Goal: Task Accomplishment & Management: Manage account settings

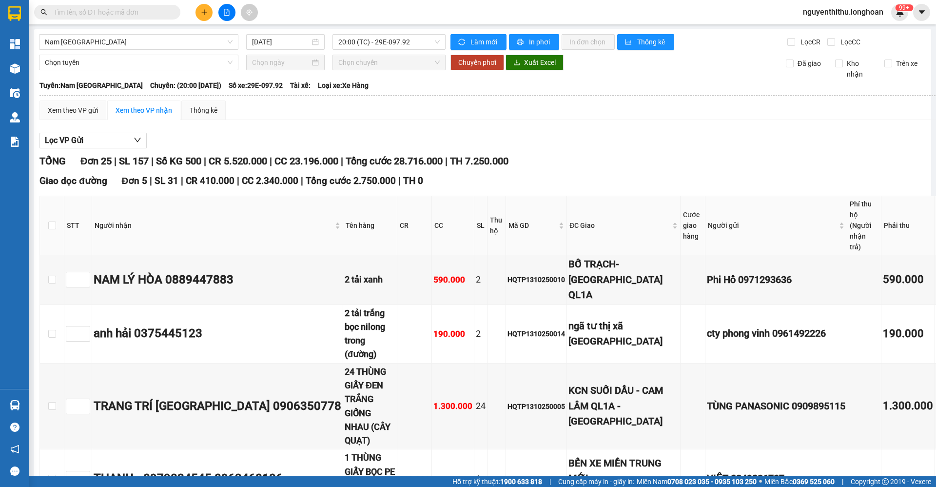
click at [226, 7] on button at bounding box center [226, 12] width 17 height 17
click at [228, 15] on icon "file-add" at bounding box center [226, 12] width 5 height 7
click at [205, 43] on span "Nam [GEOGRAPHIC_DATA]" at bounding box center [139, 42] width 188 height 15
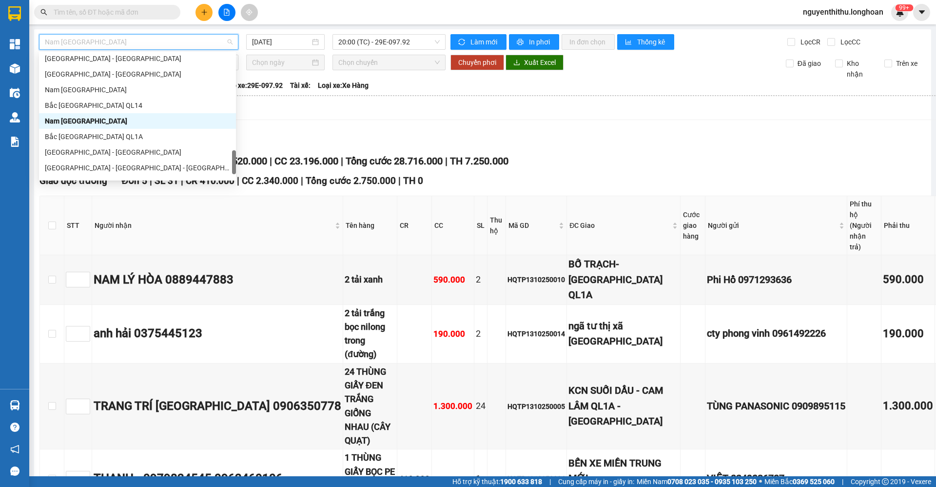
scroll to position [687, 0]
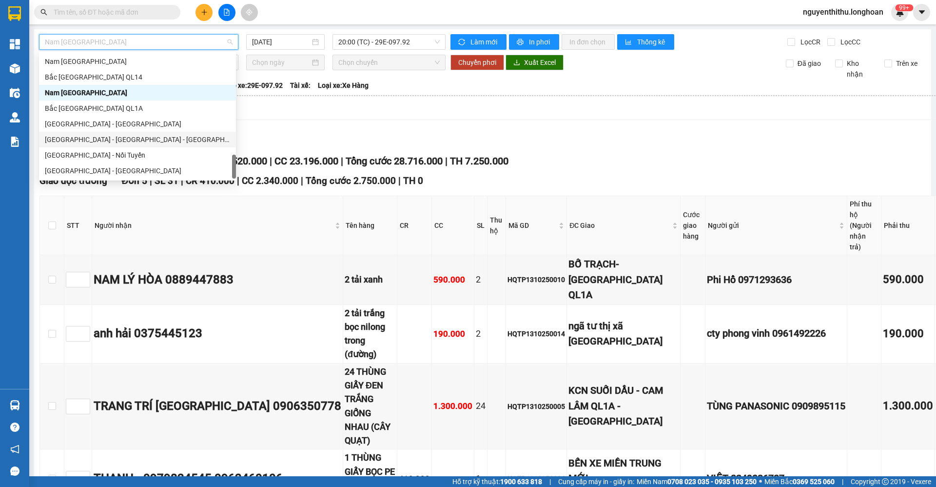
click at [294, 112] on div "Xem theo VP gửi Xem theo VP nhận Thống kê" at bounding box center [516, 110] width 955 height 20
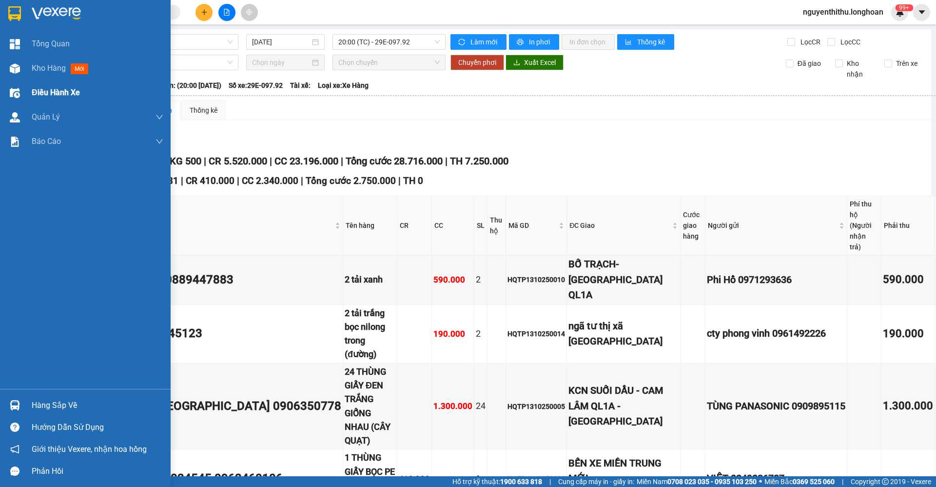
click at [51, 89] on span "Điều hành xe" at bounding box center [56, 92] width 48 height 12
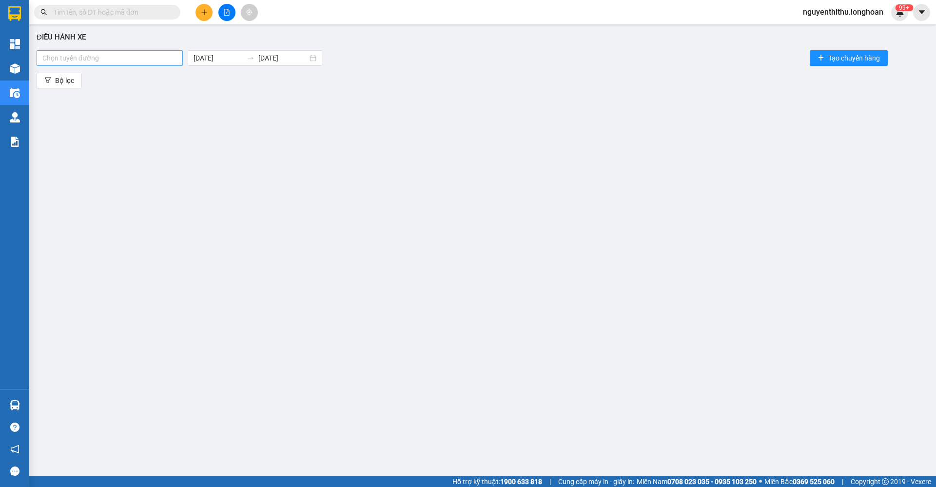
click at [137, 61] on div at bounding box center [109, 58] width 141 height 12
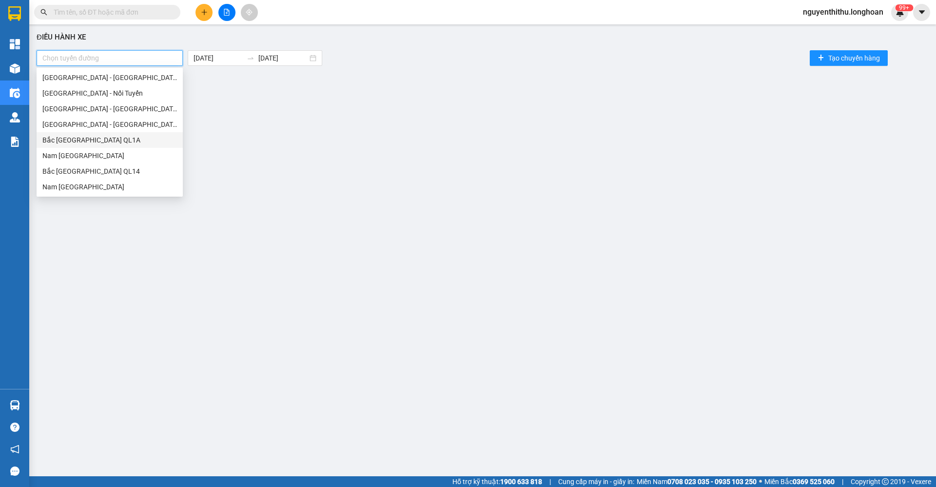
click at [262, 136] on div "Điều hành xe Chọn tuyến đường 14/10/2025 14/10/2025 Tạo chuyến hàng Bộ lọc" at bounding box center [482, 240] width 897 height 423
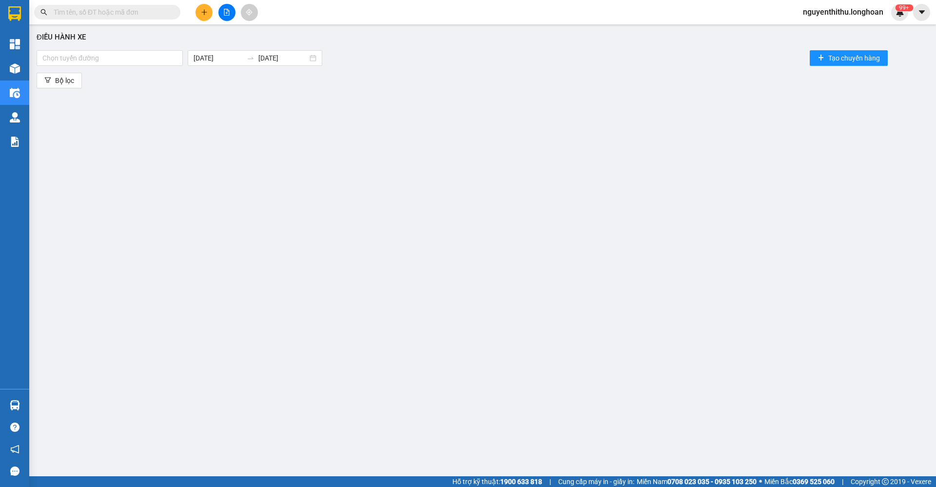
drag, startPoint x: 213, startPoint y: 91, endPoint x: 156, endPoint y: 67, distance: 62.0
click at [208, 87] on div "Điều hành xe Chọn tuyến đường 14/10/2025 14/10/2025 Tạo chuyến hàng Bộ lọc" at bounding box center [482, 240] width 897 height 423
click at [149, 59] on div at bounding box center [109, 58] width 141 height 12
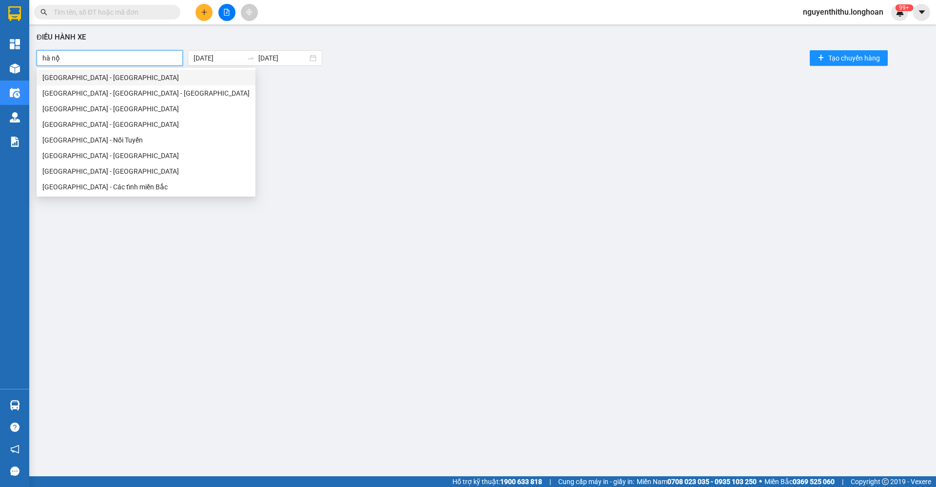
type input "hà nội"
click at [114, 156] on div "Hà Nội - Hải Phòng" at bounding box center [145, 155] width 207 height 11
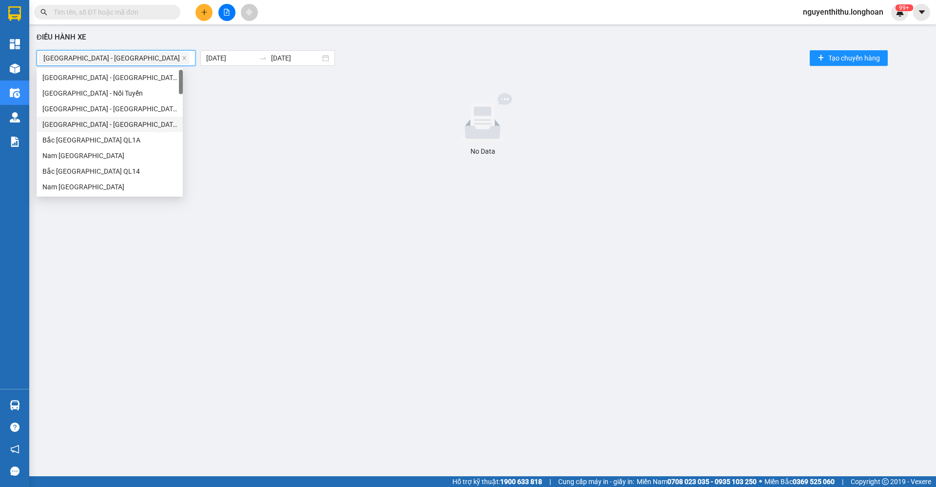
click at [261, 99] on div at bounding box center [482, 117] width 885 height 49
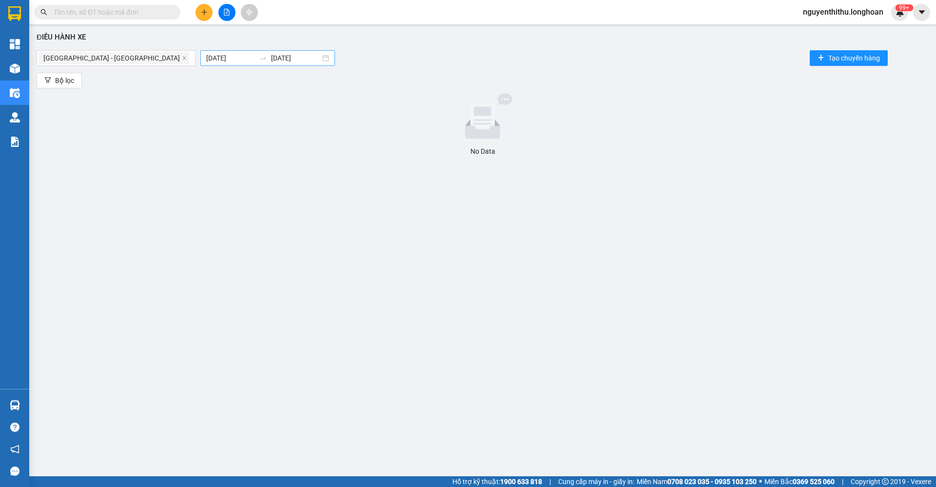
click at [210, 54] on body "Kết quả tìm kiếm ( 0 ) Bộ lọc No Data nguyenthithu.longhoan 99+ Tổng Quan Kho h…" at bounding box center [468, 243] width 936 height 487
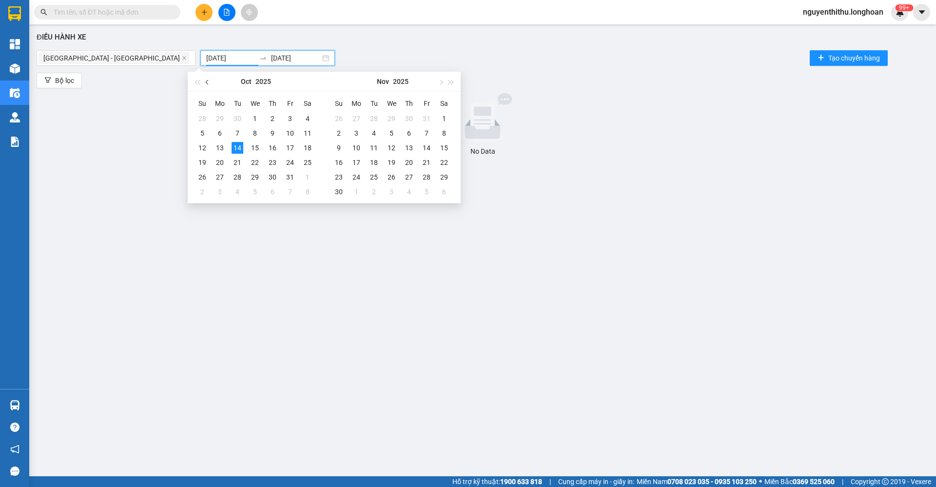
click at [211, 84] on button "button" at bounding box center [207, 82] width 11 height 20
type input "01/09/2025"
click at [225, 118] on div "1" at bounding box center [220, 119] width 12 height 12
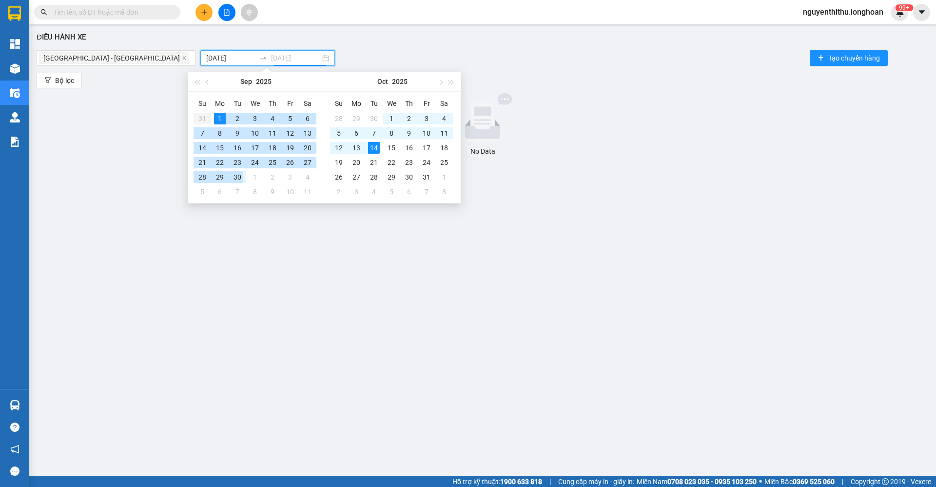
type input "30/09/2025"
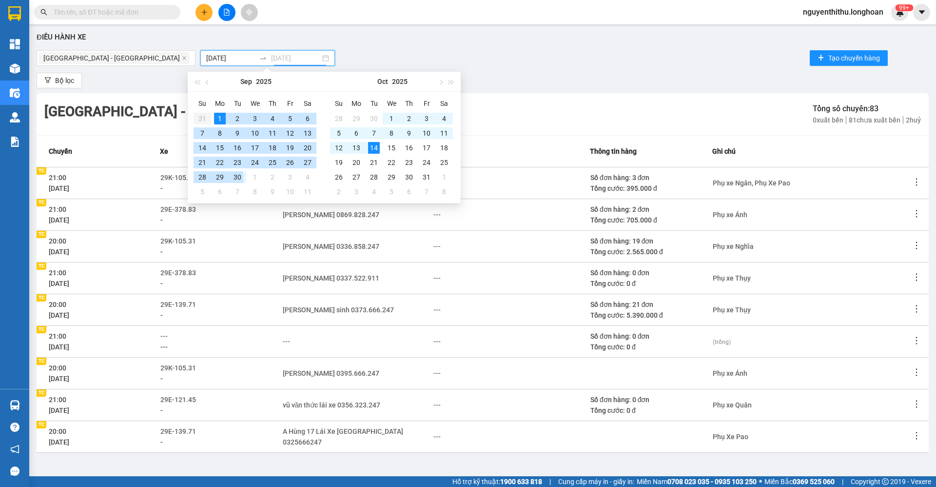
click at [236, 179] on div "30" at bounding box center [238, 177] width 12 height 12
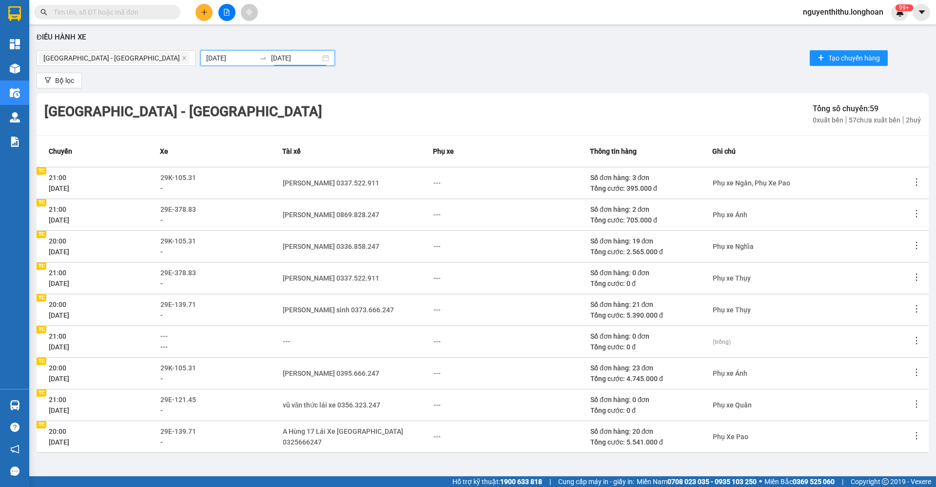
click at [172, 82] on div "Bộ lọc" at bounding box center [483, 81] width 892 height 16
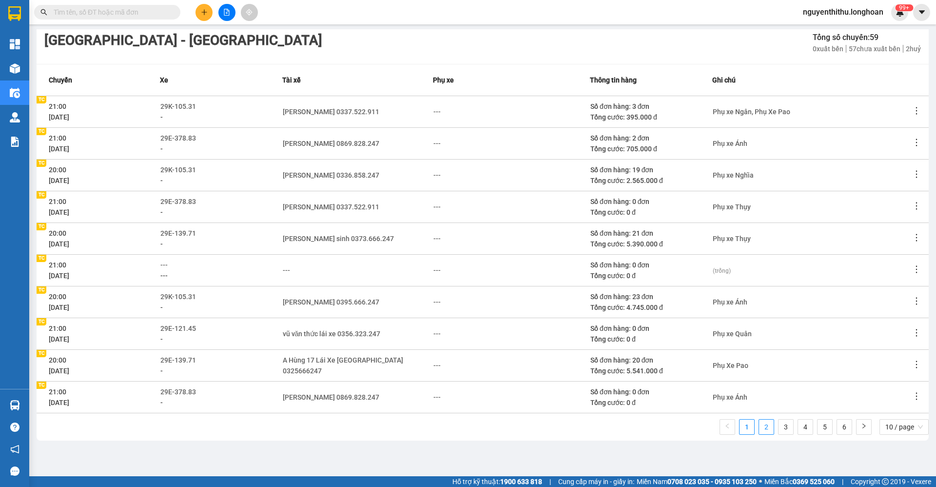
click at [759, 427] on link "2" at bounding box center [766, 426] width 15 height 15
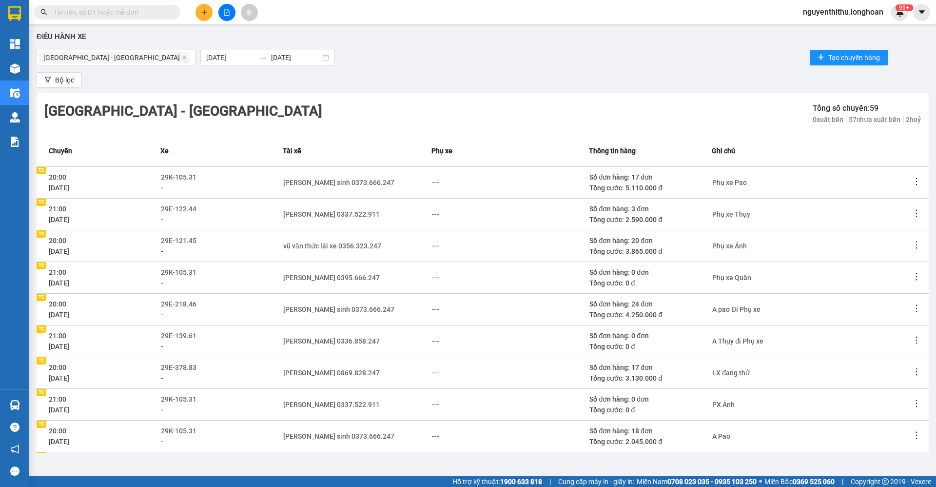
scroll to position [0, 0]
click at [56, 81] on span "Bộ lọc" at bounding box center [64, 80] width 19 height 11
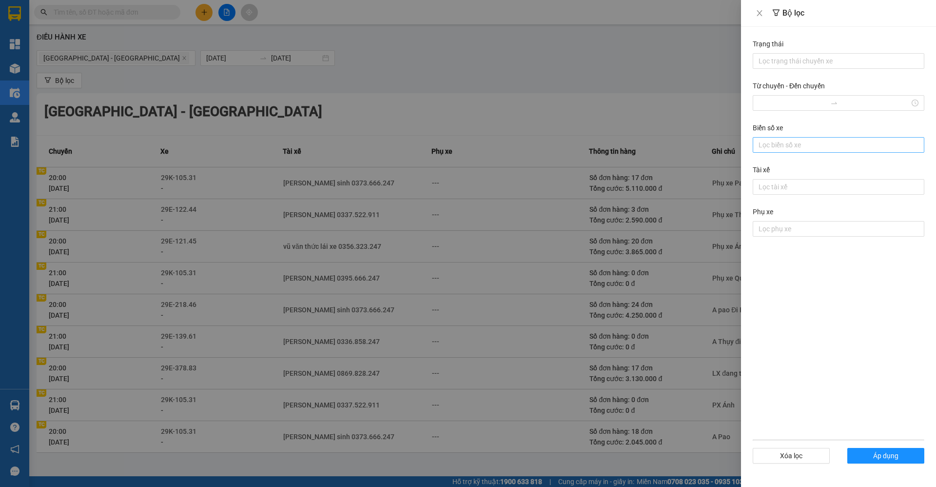
click at [791, 141] on div at bounding box center [838, 145] width 167 height 12
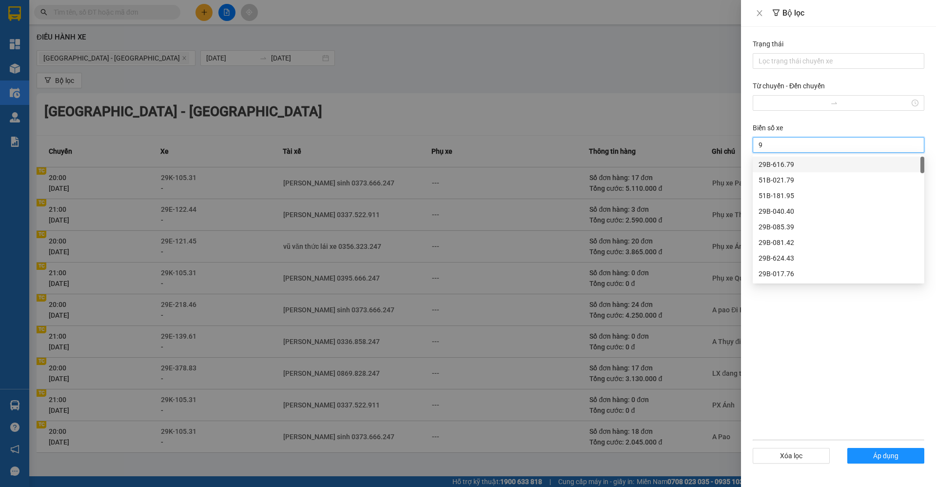
type input "98"
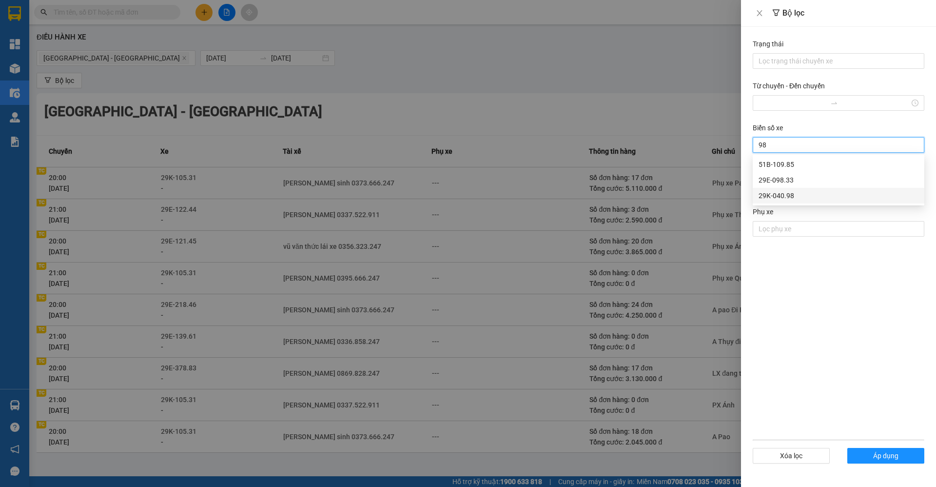
click at [805, 195] on div "29K-040.98" at bounding box center [839, 195] width 160 height 11
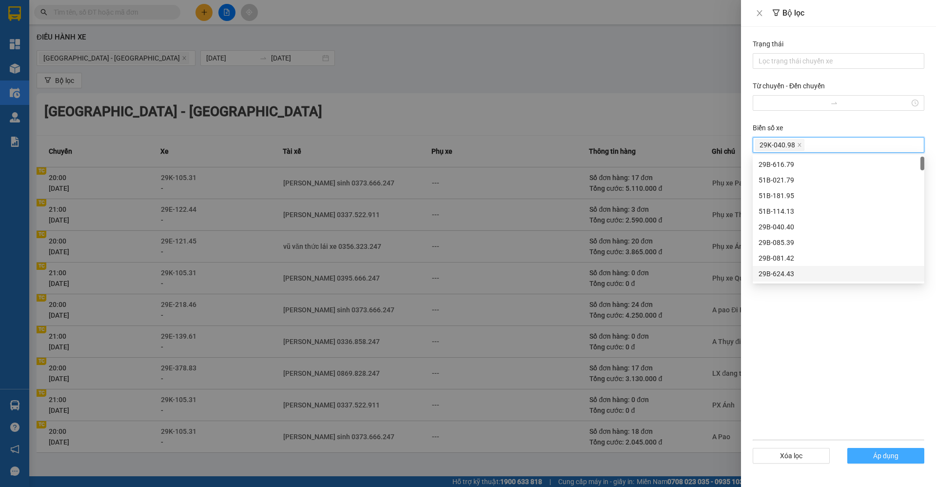
click at [883, 453] on span "Áp dụng" at bounding box center [885, 455] width 25 height 11
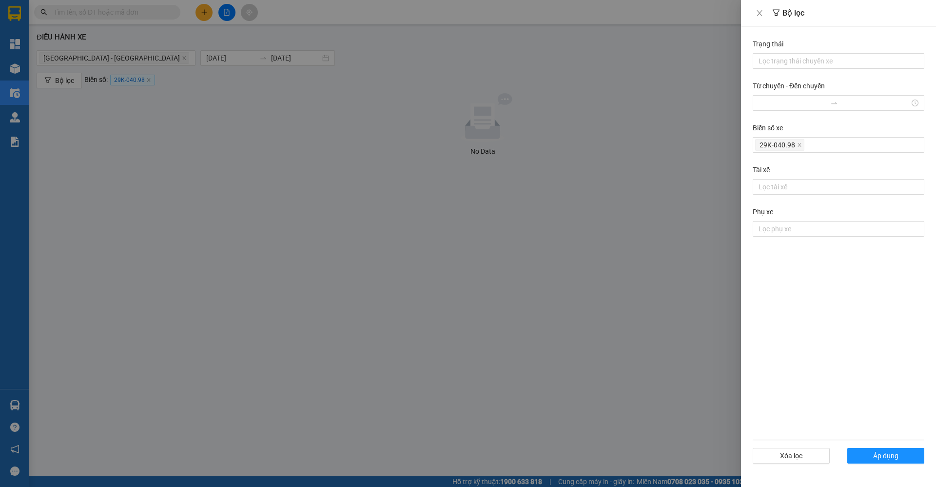
click at [543, 189] on div at bounding box center [468, 243] width 936 height 487
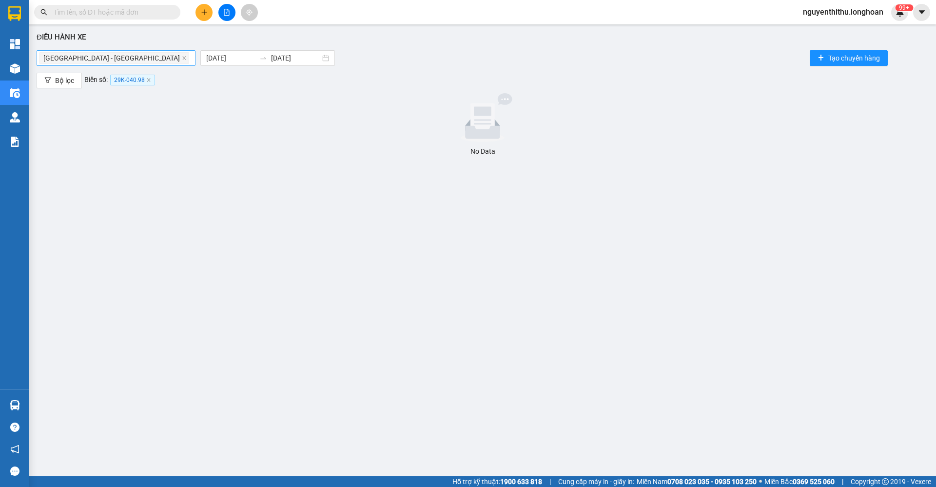
click at [153, 59] on div "Hà Nội - Hải Phòng" at bounding box center [116, 58] width 154 height 14
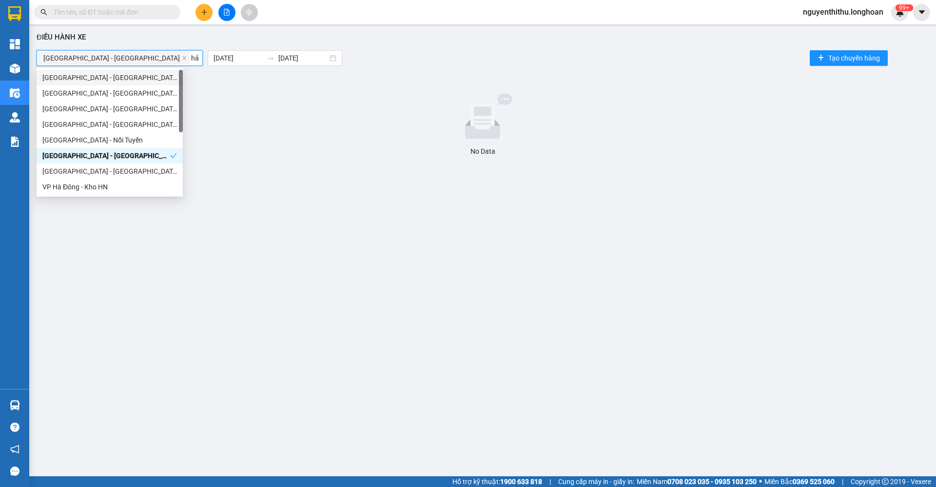
type input "hải"
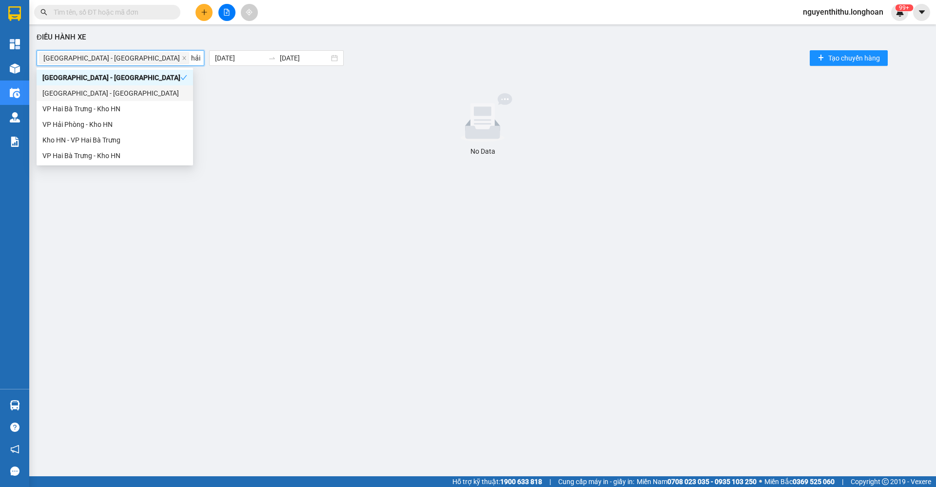
click at [150, 88] on div "Hải Phòng - Hà Nội" at bounding box center [114, 93] width 145 height 11
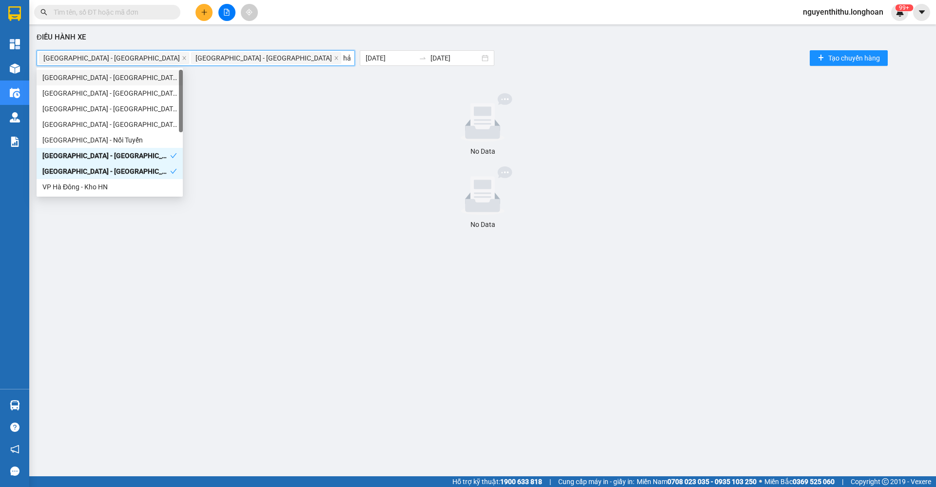
type input "hải"
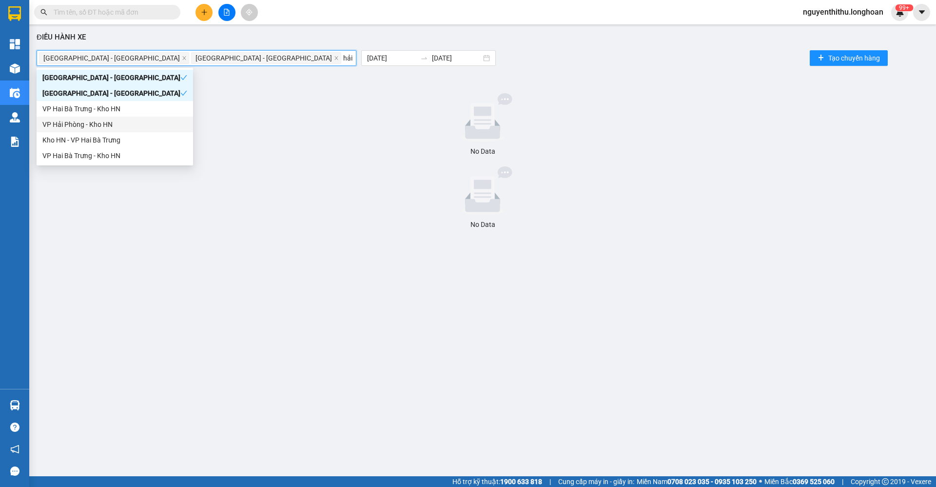
click at [129, 126] on div "VP Hải Phòng - Kho HN" at bounding box center [114, 124] width 145 height 11
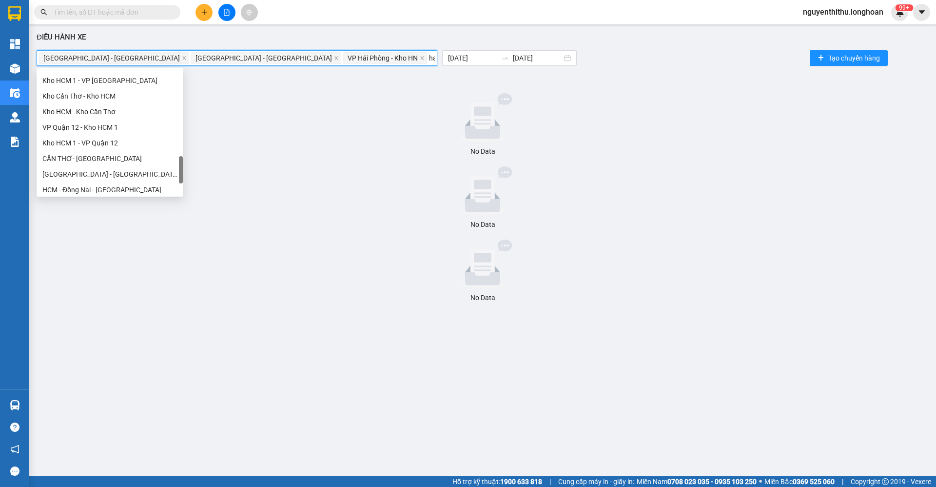
scroll to position [187, 0]
type input "hải"
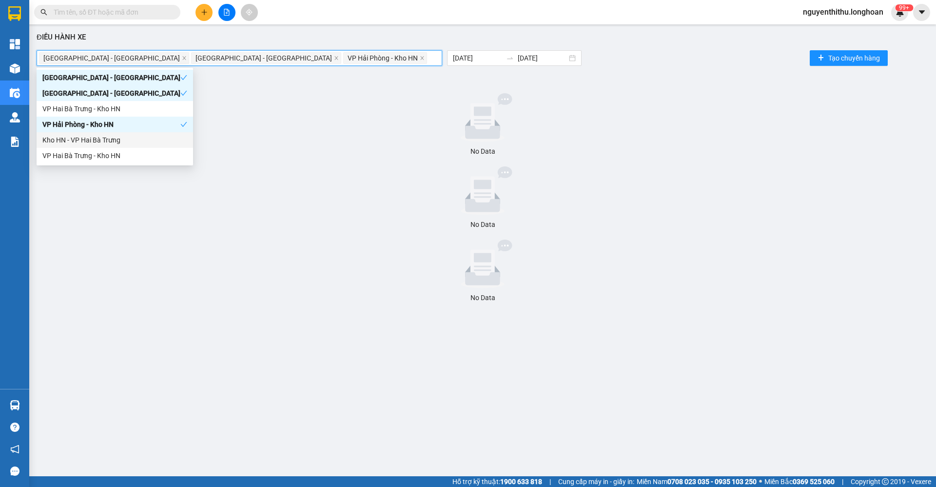
click at [323, 148] on div "No Data" at bounding box center [482, 151] width 885 height 11
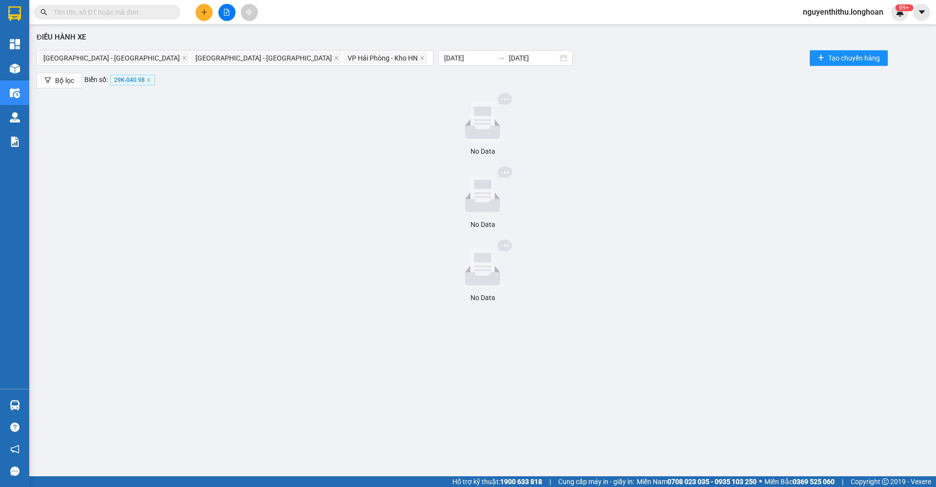
click at [123, 15] on input "text" at bounding box center [111, 12] width 115 height 11
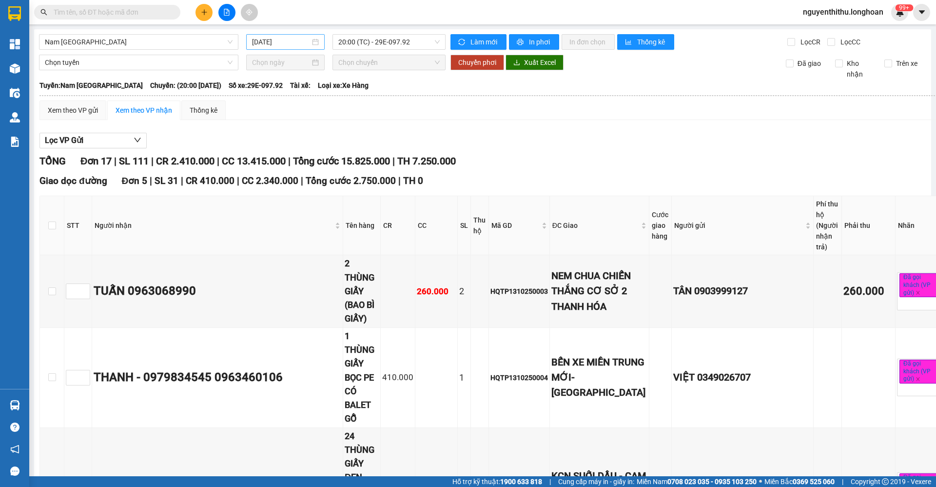
click at [271, 49] on div "[DATE]" at bounding box center [285, 42] width 79 height 16
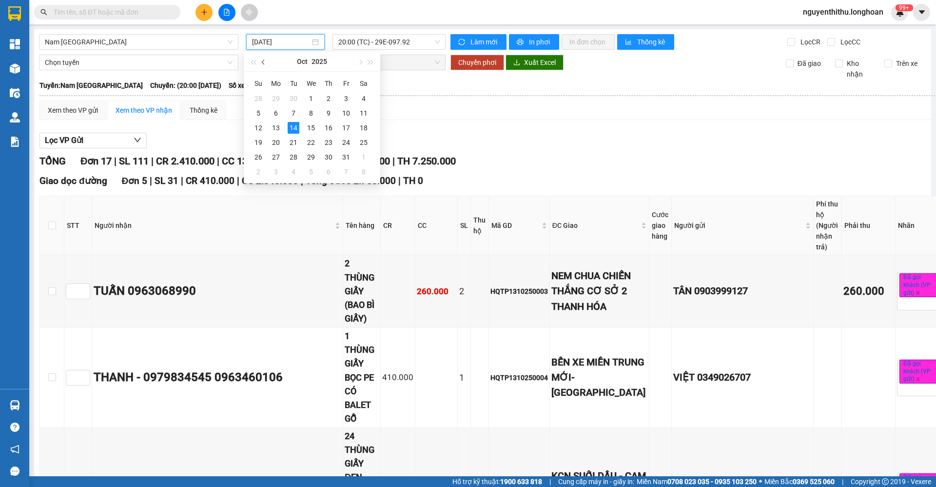
click at [267, 62] on button "button" at bounding box center [263, 62] width 11 height 20
click at [289, 126] on div "16" at bounding box center [294, 128] width 12 height 12
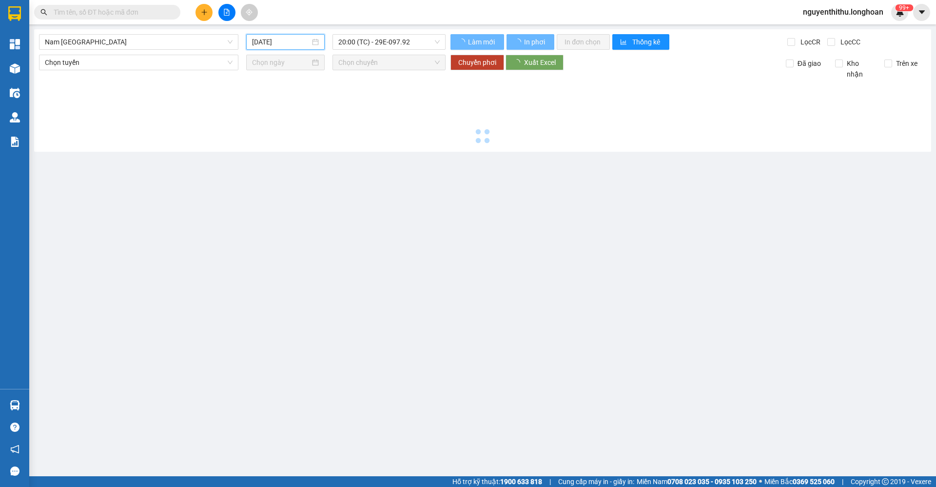
click at [291, 46] on input "[DATE]" at bounding box center [281, 42] width 58 height 11
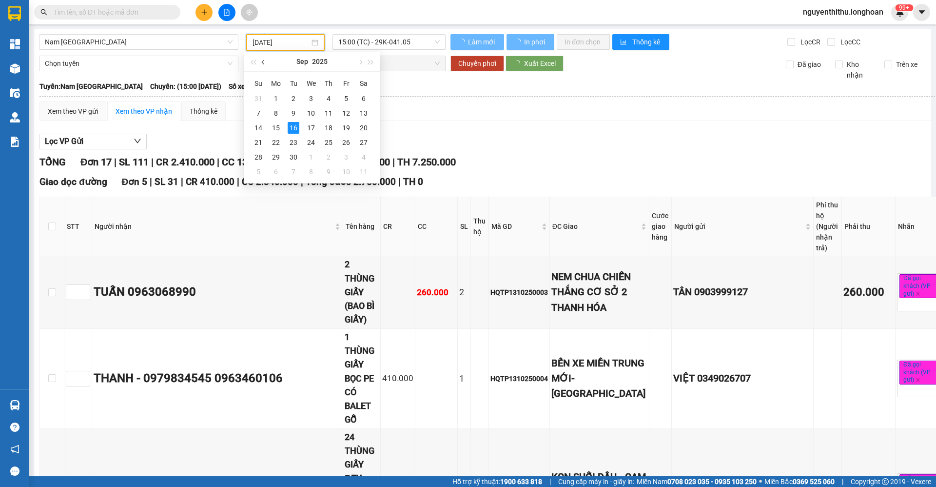
click at [263, 66] on button "button" at bounding box center [263, 62] width 11 height 20
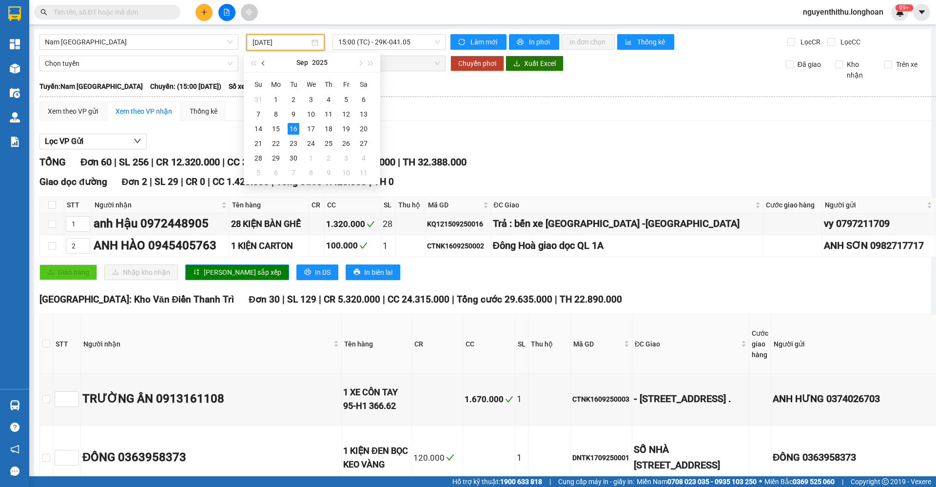
click at [264, 64] on span "button" at bounding box center [264, 63] width 5 height 5
click at [361, 126] on div "16" at bounding box center [364, 129] width 12 height 12
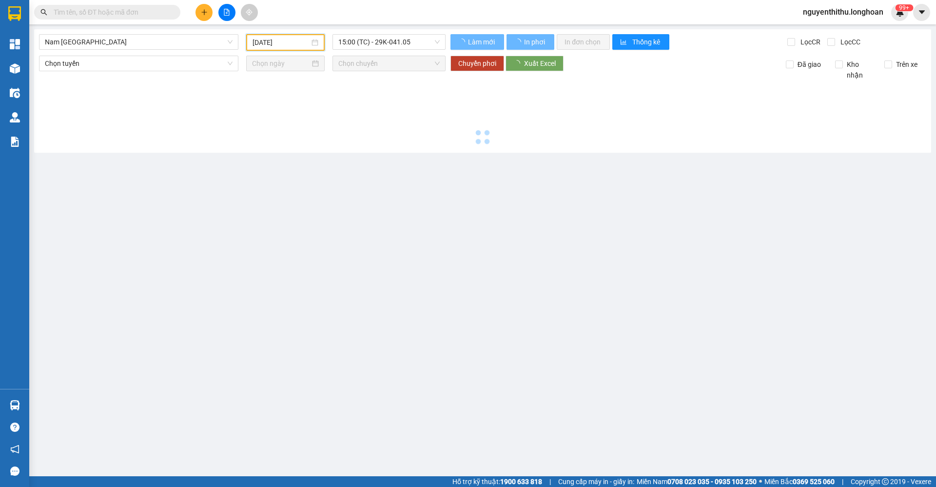
type input "16/08/2025"
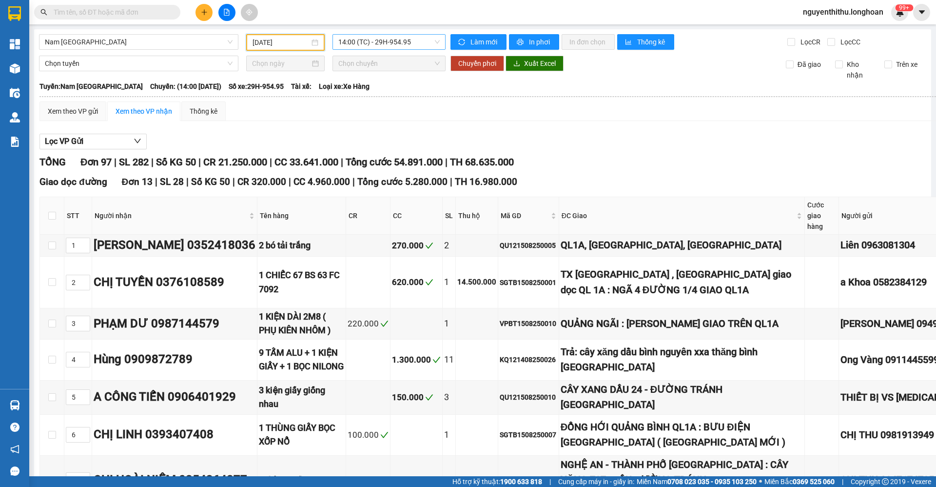
click at [363, 44] on span "14:00 (TC) - 29H-954.95" at bounding box center [388, 42] width 101 height 15
click at [362, 77] on div "14:00 (TC) - 29H-954.95" at bounding box center [373, 77] width 76 height 11
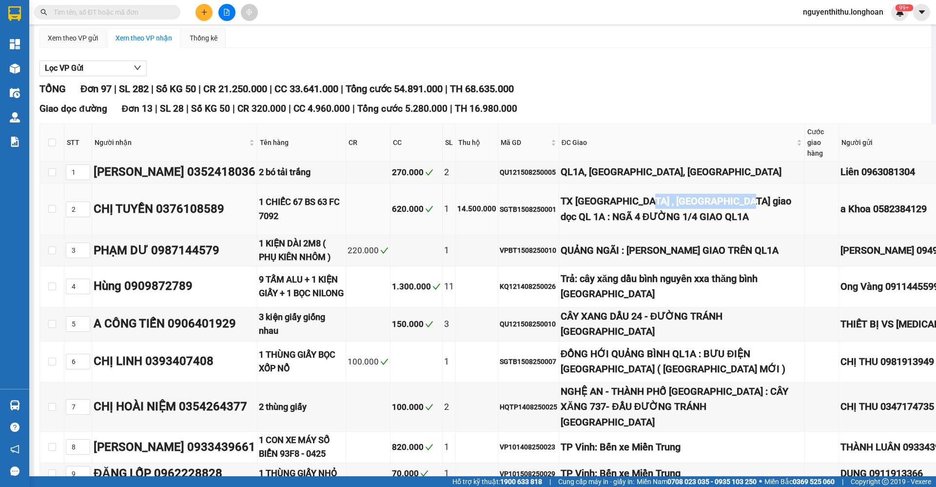
drag, startPoint x: 673, startPoint y: 197, endPoint x: 773, endPoint y: 202, distance: 99.6
click at [773, 202] on div "TX Sông Cầu , PHÚ YÊN giao dọc QL 1A : NGÃ 4 ĐƯỜNG 1/4 GIAO QL1A" at bounding box center [682, 209] width 242 height 31
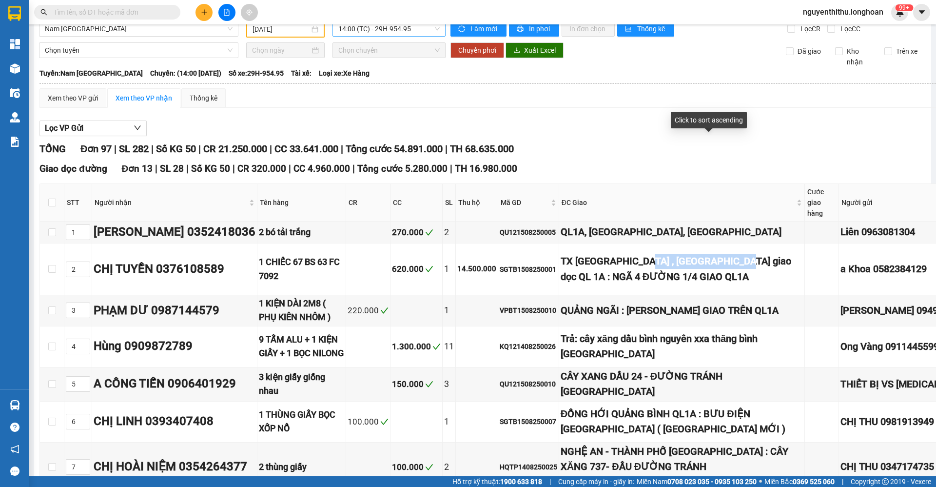
scroll to position [0, 0]
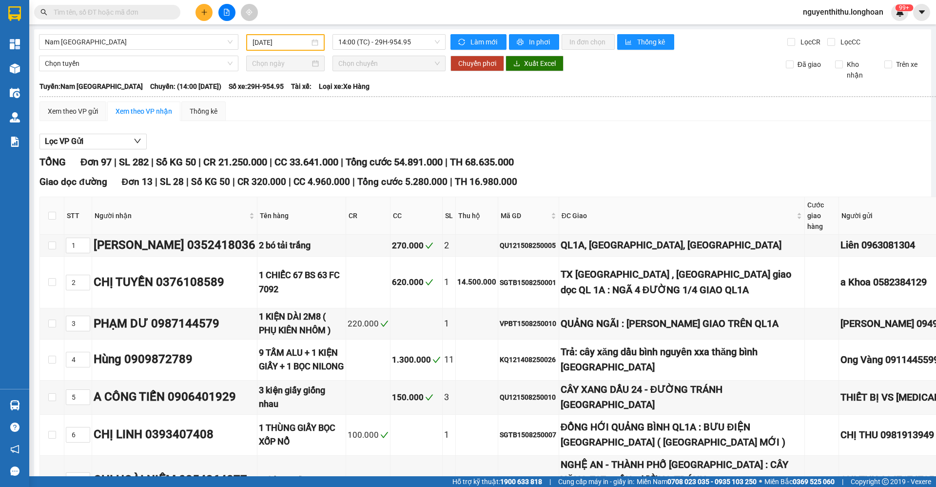
click at [114, 7] on input "text" at bounding box center [111, 12] width 115 height 11
click at [122, 14] on input "text" at bounding box center [111, 12] width 115 height 11
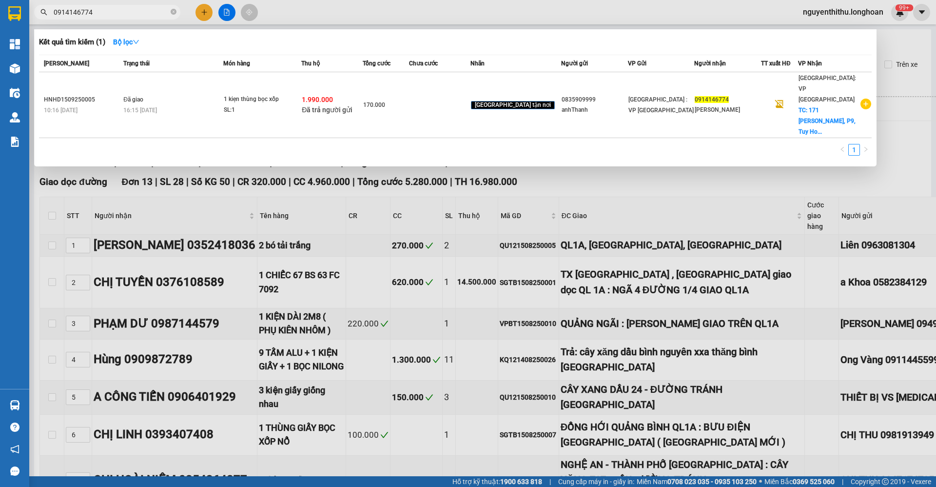
click at [120, 10] on input "0914146774" at bounding box center [111, 12] width 115 height 11
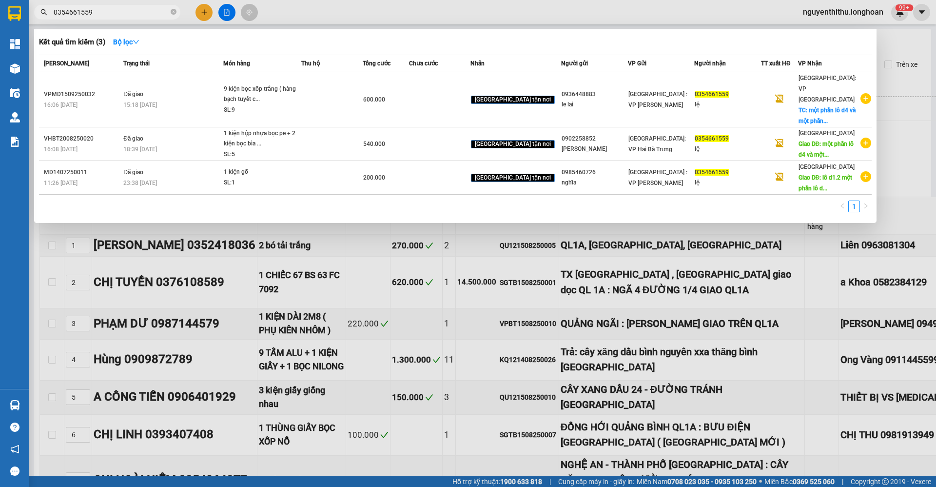
type input "0354661559"
click at [121, 9] on input "0354661559" at bounding box center [111, 12] width 115 height 11
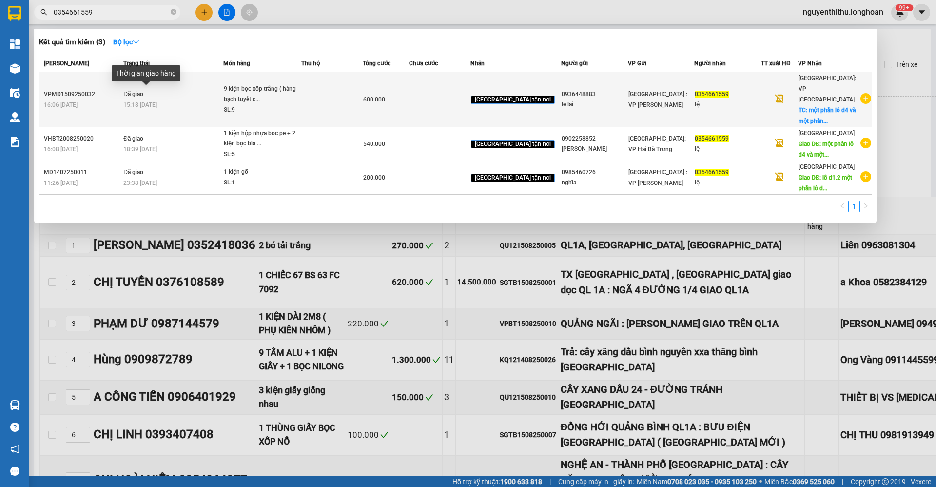
click at [136, 101] on span "15:18 - 19/09" at bounding box center [140, 104] width 34 height 7
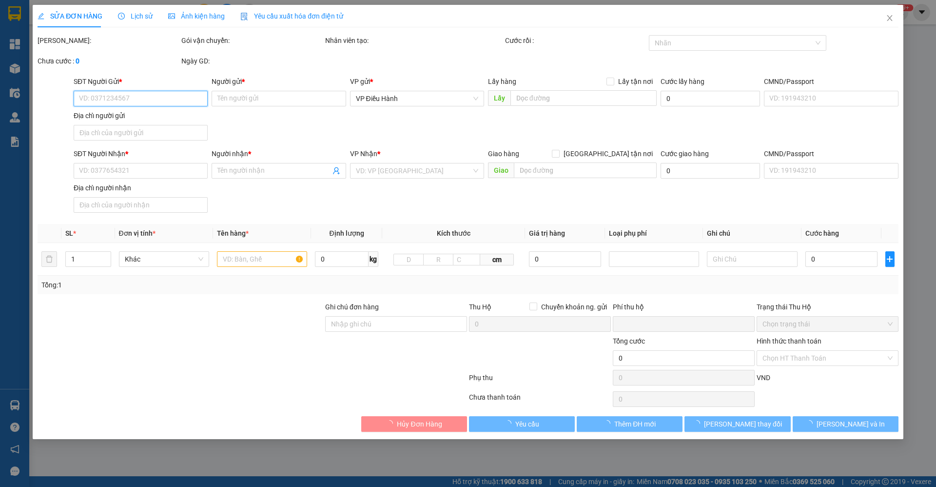
type input "0936448883"
type input "le lai"
type input "0354661559"
type input "lệ"
checkbox input "true"
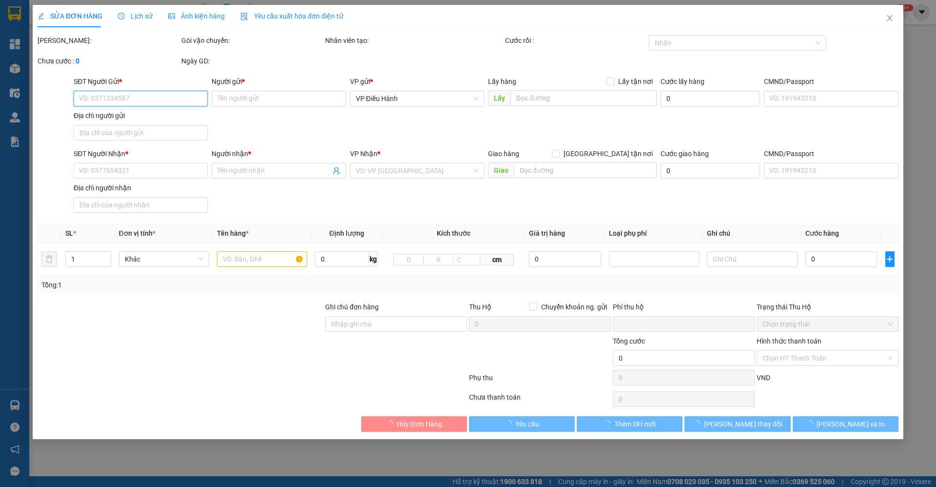
type input "một phần lô d4 và một phần lô d5 kcn an phú xã bình kiến tp tuy hòa phú yên"
type input "0"
type input "600.000"
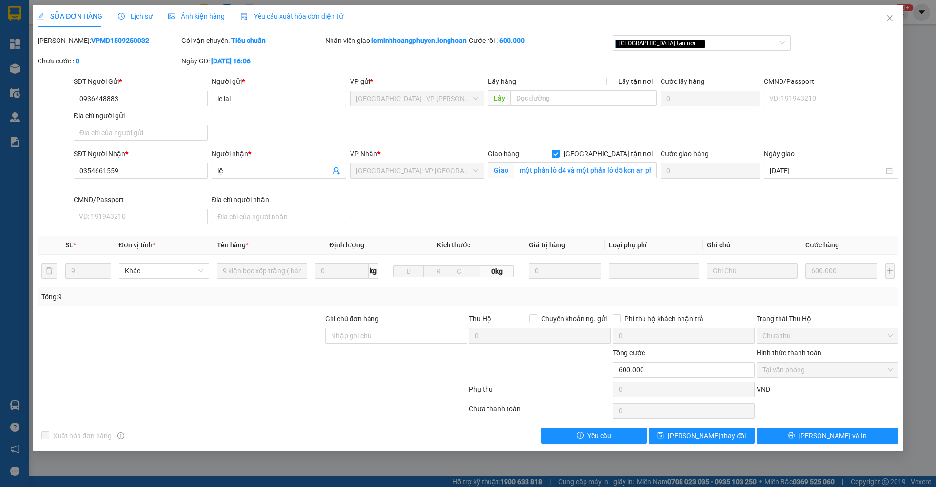
click at [95, 37] on b "VPMD1509250032" at bounding box center [120, 41] width 58 height 8
copy b "VPMD1509250032"
click at [886, 14] on icon "close" at bounding box center [890, 18] width 8 height 8
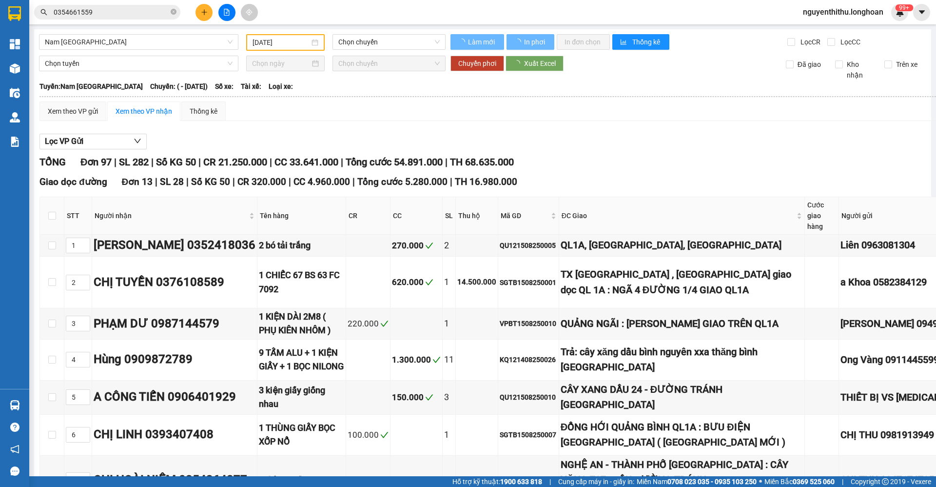
click at [111, 15] on input "0354661559" at bounding box center [111, 12] width 115 height 11
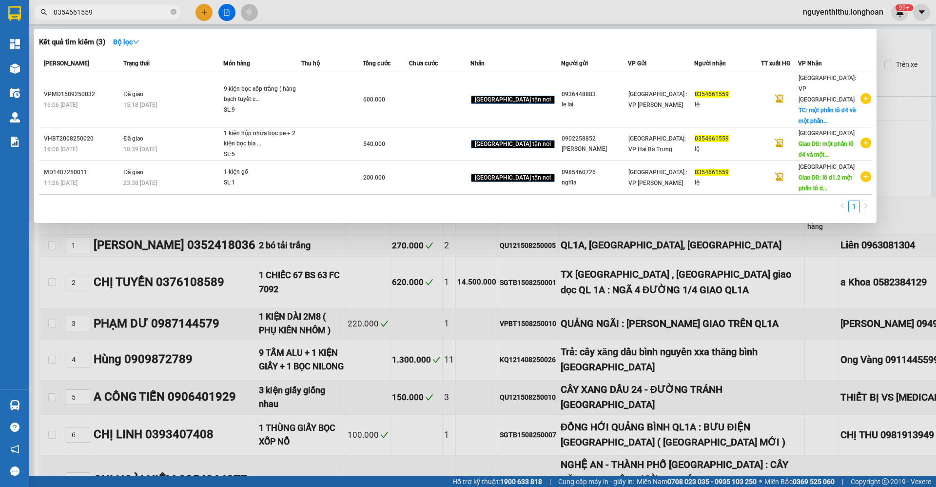
click at [112, 13] on input "0354661559" at bounding box center [111, 12] width 115 height 11
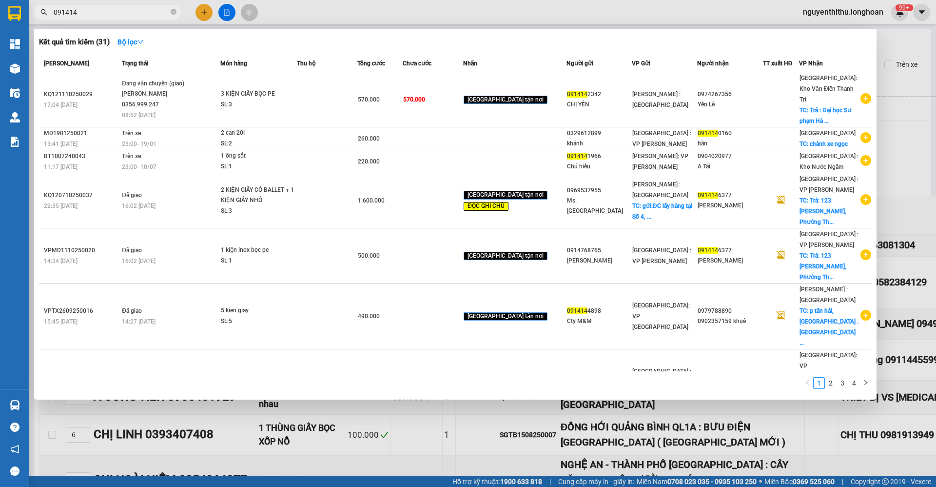
click at [102, 10] on input "091414" at bounding box center [111, 12] width 115 height 11
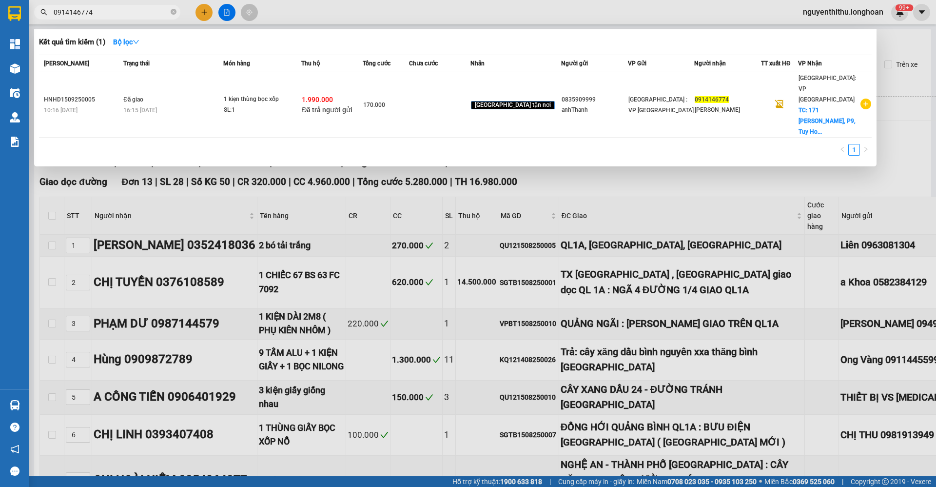
click at [111, 11] on input "0914146774" at bounding box center [111, 12] width 115 height 11
type input "0914146774"
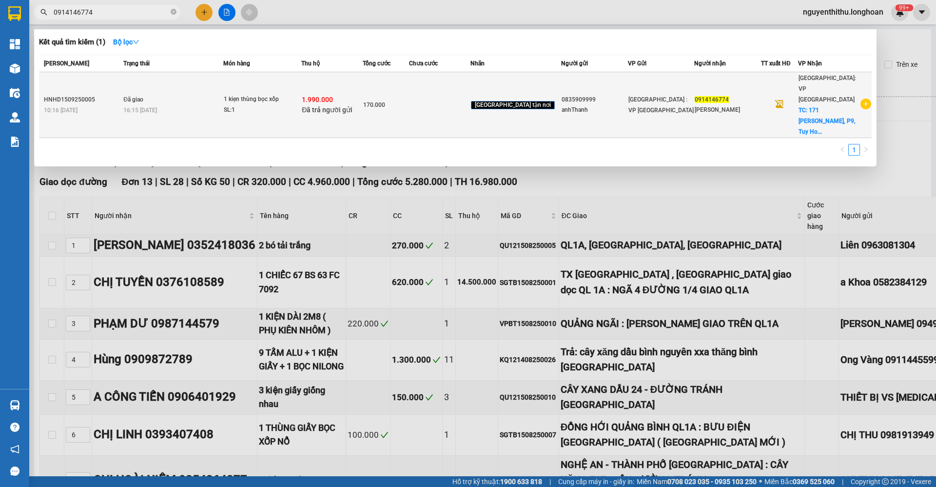
click at [213, 105] on div "16:15 - 20/09" at bounding box center [172, 110] width 99 height 11
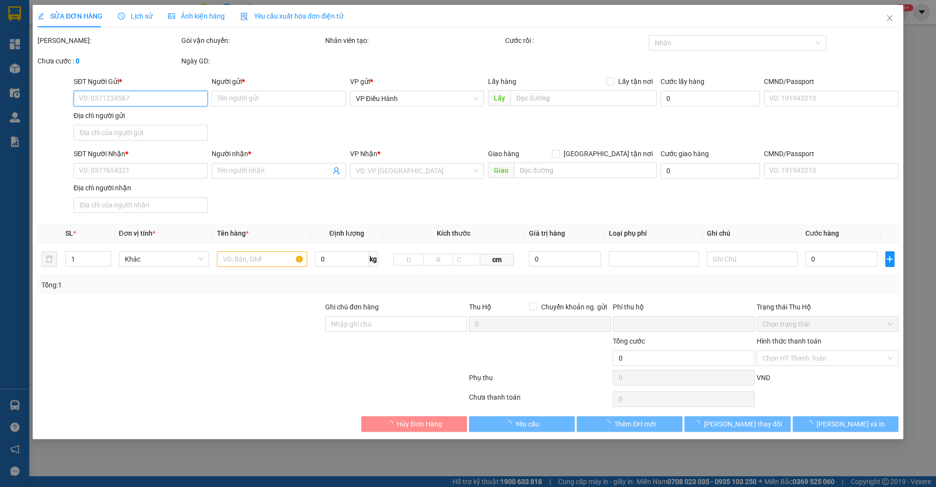
type input "0835909999"
type input "anhThanh"
type input "0914146774"
type input "Tiến Quang"
checkbox input "true"
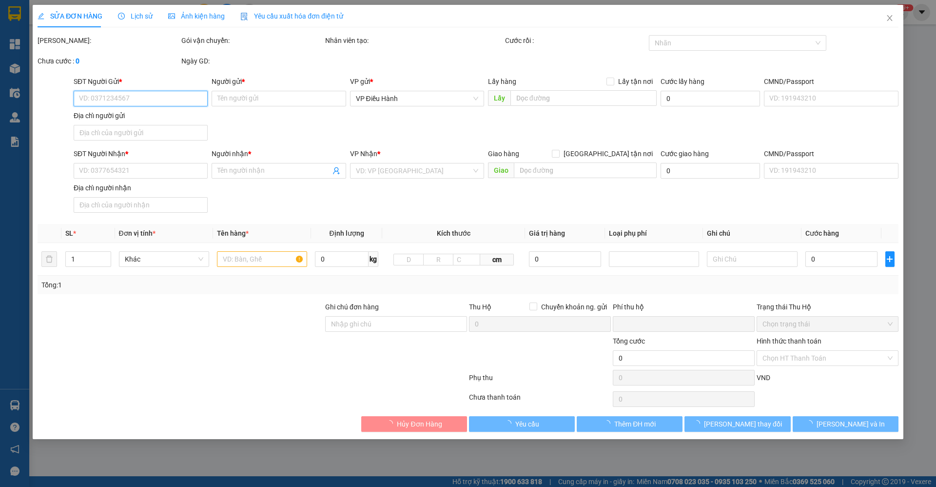
type input "171 Trần Suyền, P9, Tuy Hoà"
checkbox input "true"
type input "1.990.000"
type input "10.000"
type input "170.000"
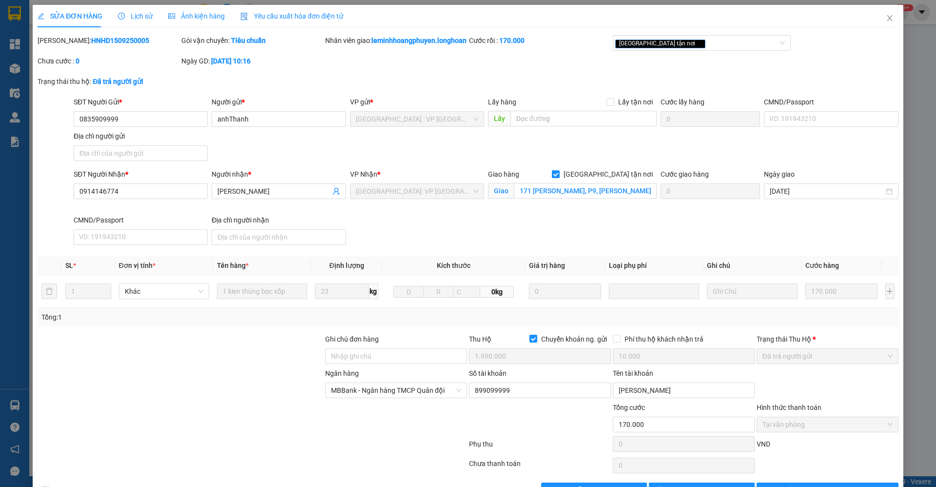
click at [92, 40] on b "HNHD1509250005" at bounding box center [120, 41] width 58 height 8
copy b "HNHD1509250005"
click at [886, 16] on icon "close" at bounding box center [890, 18] width 8 height 8
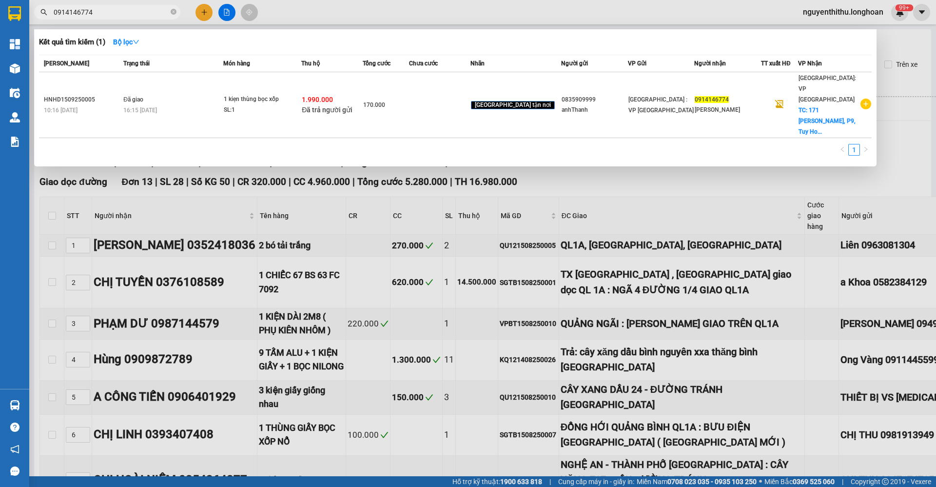
click at [126, 11] on input "0914146774" at bounding box center [111, 12] width 115 height 11
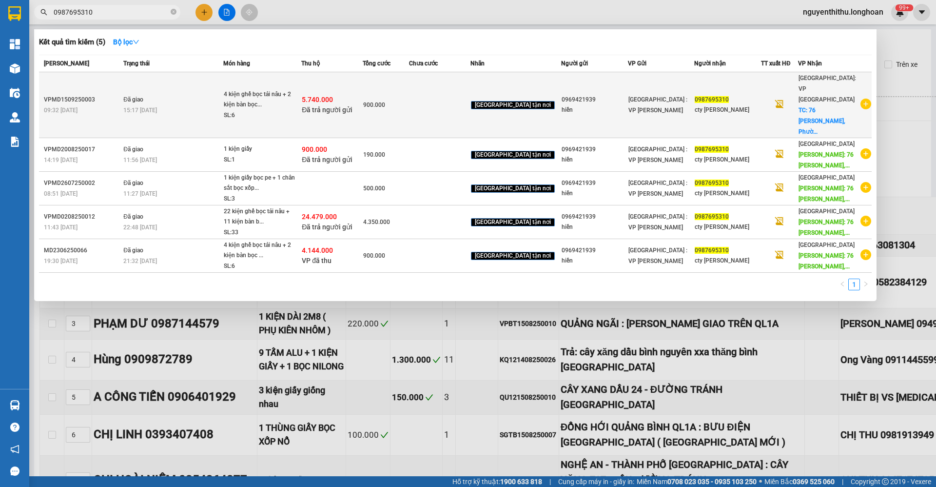
type input "0987695310"
click at [186, 105] on div "15:17 - 19/09" at bounding box center [172, 110] width 99 height 11
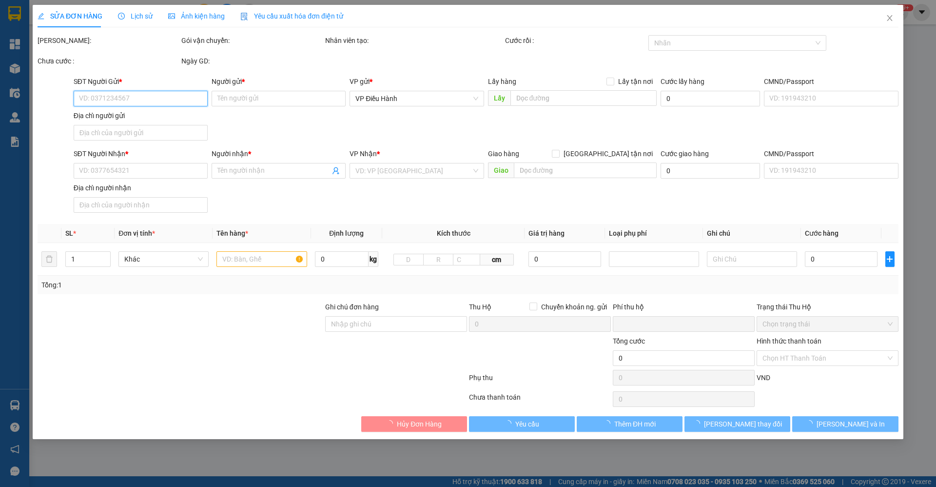
type input "0969421939"
type input "hiền"
type input "0987695310"
type input "cty kim tín"
checkbox input "true"
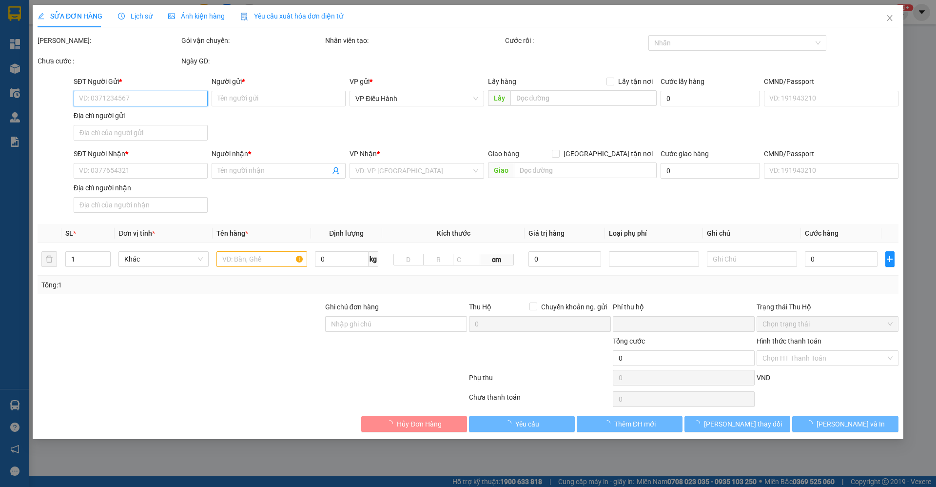
type input "76 Đường Trương Định, Phường 2, Tuy Hòa, Phú Yên, Việt Nam"
type input "hư hỏng ko đền đã báo người gửi"
checkbox input "true"
type input "5.740.000"
type input "25.000"
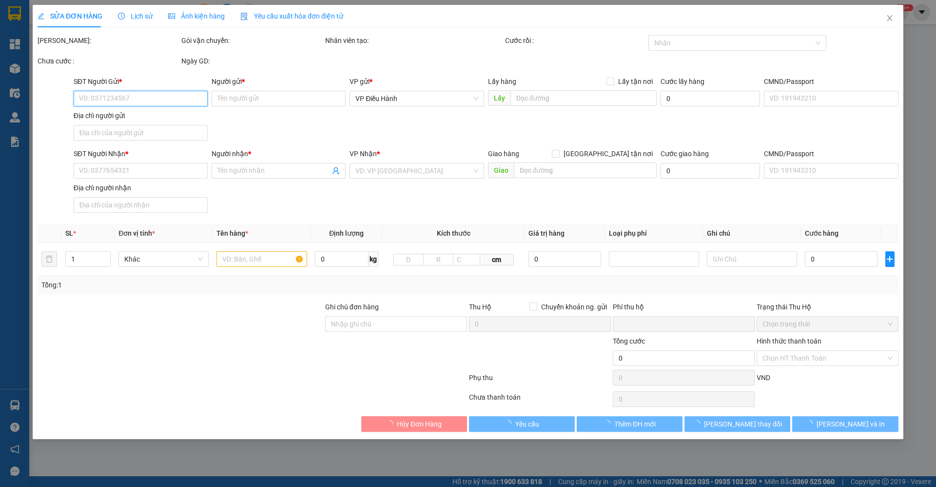
type input "900.000"
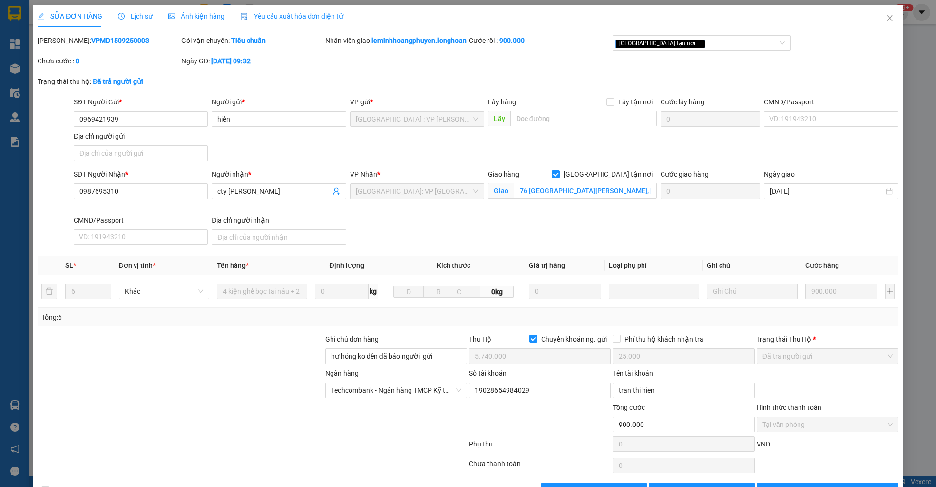
click at [111, 39] on b "VPMD1509250003" at bounding box center [120, 41] width 58 height 8
copy b "VPMD1509250003"
click at [142, 127] on input "0969421939" at bounding box center [141, 119] width 134 height 16
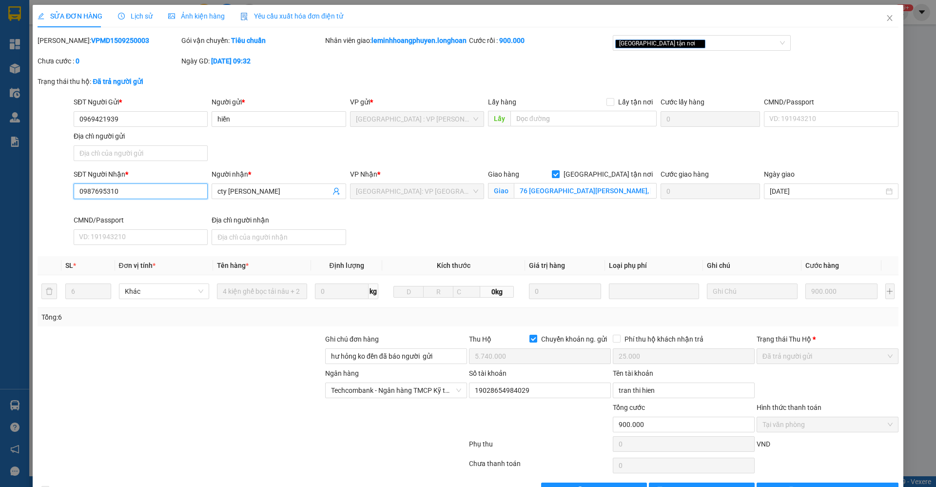
click at [157, 197] on input "0987695310" at bounding box center [141, 191] width 134 height 16
click at [886, 15] on icon "close" at bounding box center [890, 18] width 8 height 8
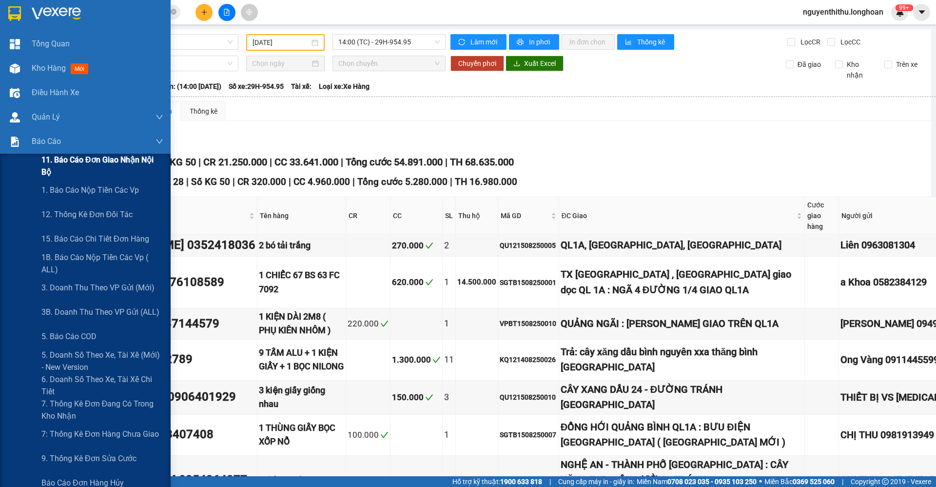
click at [80, 159] on span "11. Báo cáo đơn giao nhận nội bộ" at bounding box center [102, 166] width 122 height 24
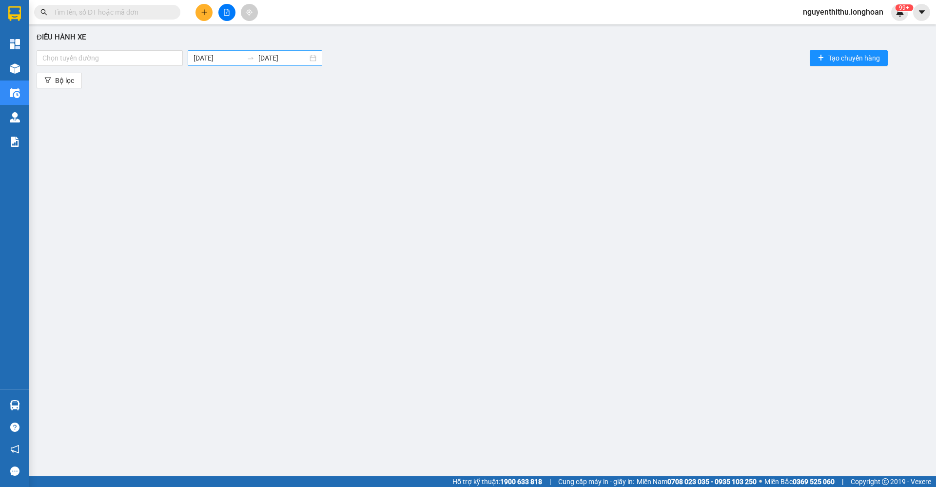
click at [206, 59] on input "[DATE]" at bounding box center [218, 58] width 49 height 11
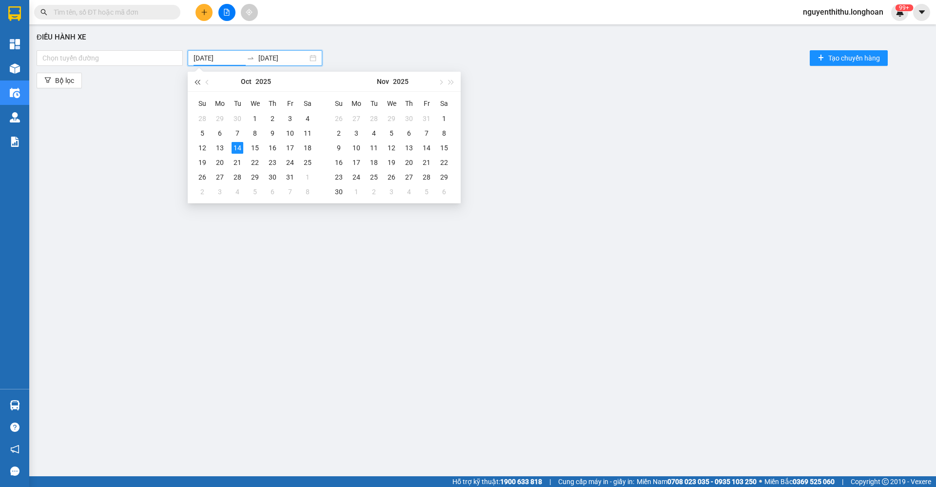
click at [202, 79] on button "button" at bounding box center [197, 82] width 11 height 20
click at [208, 84] on span "button" at bounding box center [208, 81] width 5 height 5
type input "01/09/2024"
click at [200, 116] on div "1" at bounding box center [203, 119] width 12 height 12
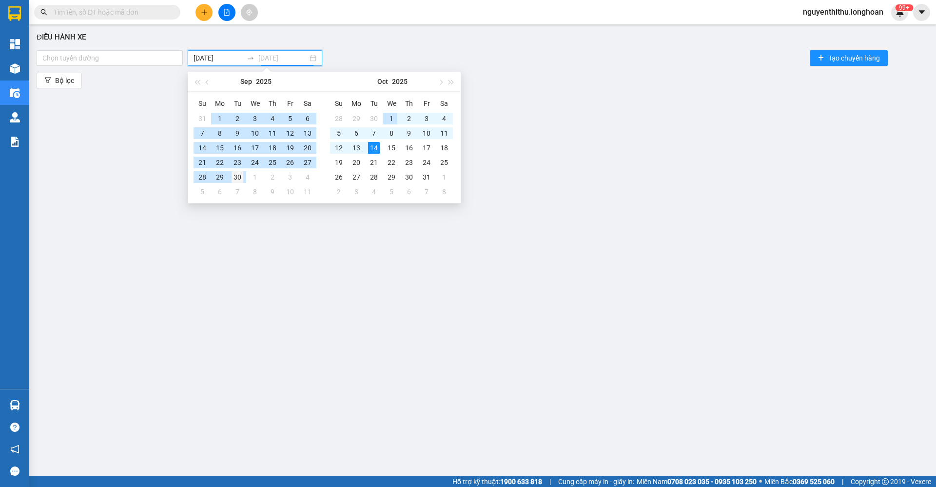
type input "30/09/2025"
click at [244, 175] on td "30" at bounding box center [238, 177] width 18 height 15
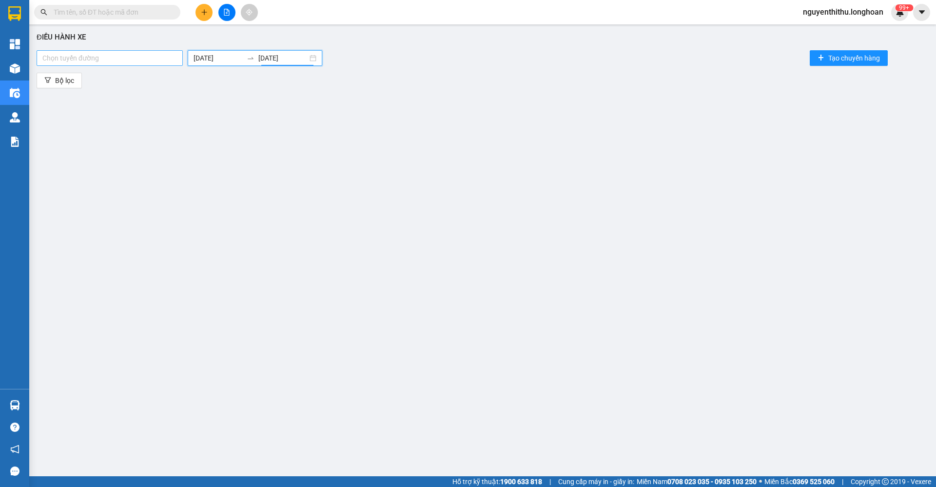
click at [118, 60] on div at bounding box center [109, 58] width 141 height 12
click at [151, 54] on div at bounding box center [109, 58] width 141 height 12
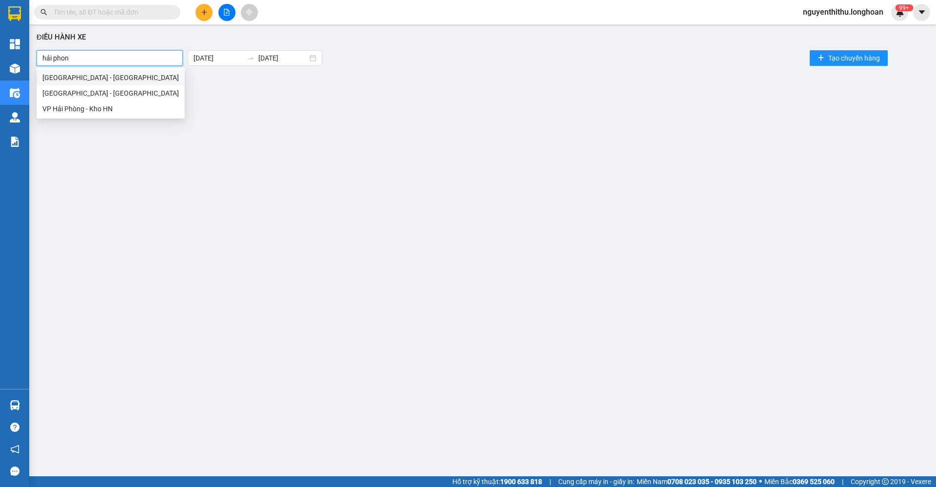
type input "hải phong"
click at [128, 84] on div "Hà Nội - Hải Phòng" at bounding box center [111, 78] width 148 height 16
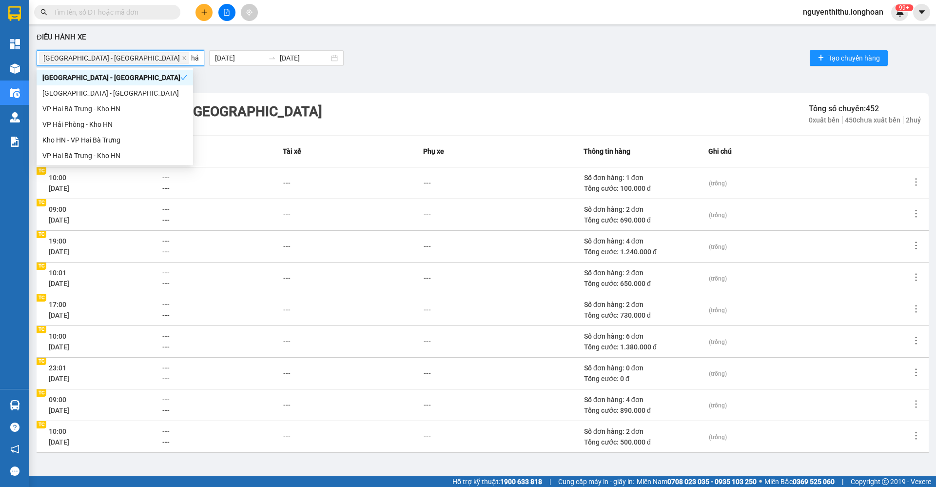
type input "hải"
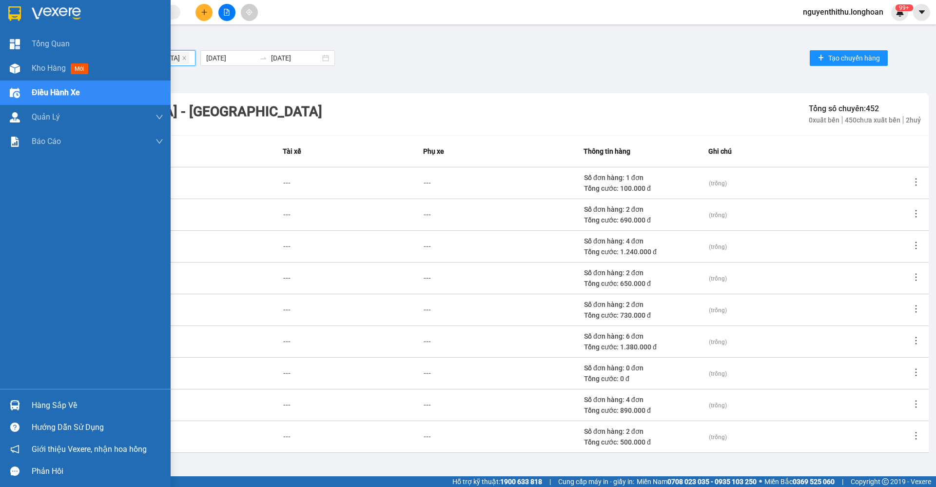
drag, startPoint x: 143, startPoint y: 53, endPoint x: 0, endPoint y: 94, distance: 149.1
click at [0, 94] on section "Kết quả tìm kiếm ( 0 ) Bộ lọc No Data nguyenthithu.longhoan 99+ Tổng Quan Kho h…" at bounding box center [468, 243] width 936 height 487
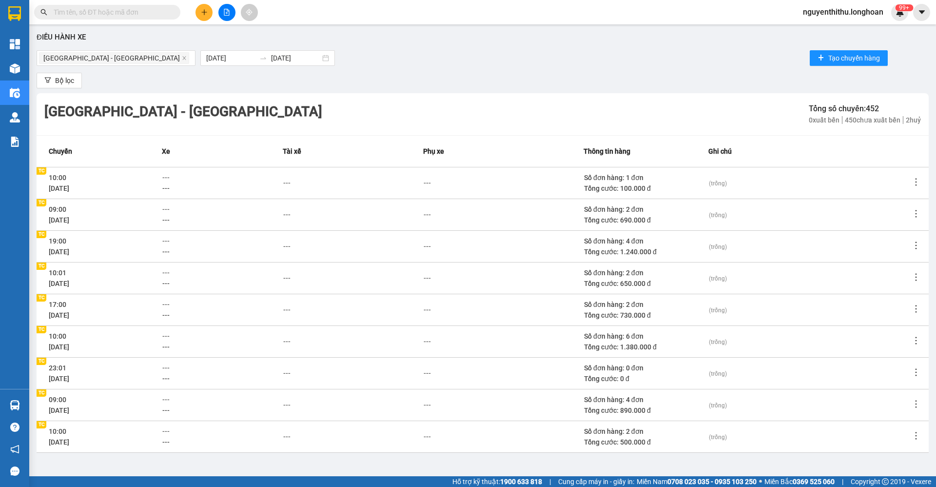
click at [421, 74] on div "Bộ lọc" at bounding box center [483, 81] width 892 height 16
click at [182, 59] on icon "close" at bounding box center [183, 57] width 3 height 3
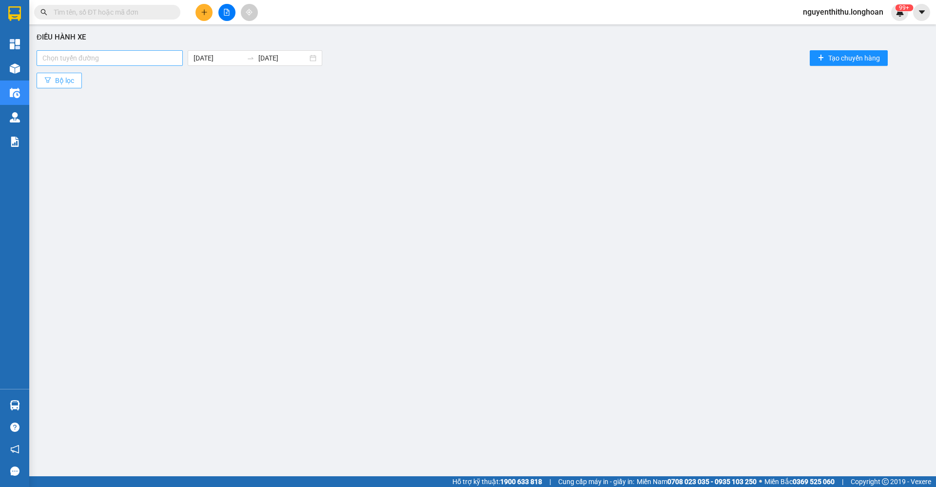
click at [72, 81] on span "Bộ lọc" at bounding box center [64, 80] width 19 height 11
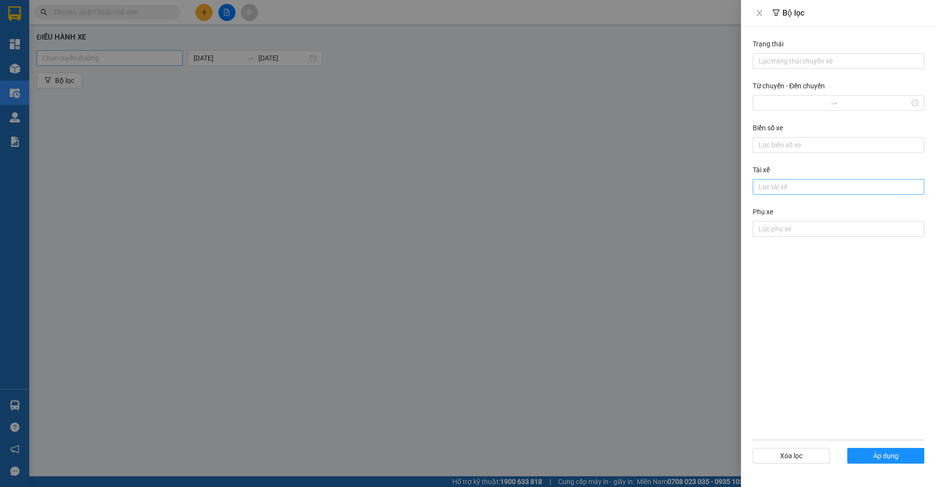
click at [768, 189] on div at bounding box center [838, 187] width 167 height 12
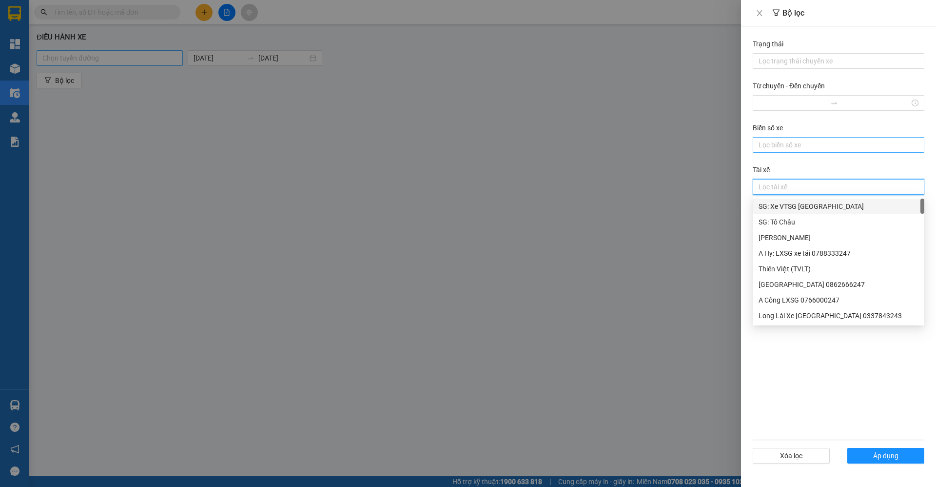
click at [781, 152] on div "Lọc biển số xe" at bounding box center [839, 145] width 172 height 16
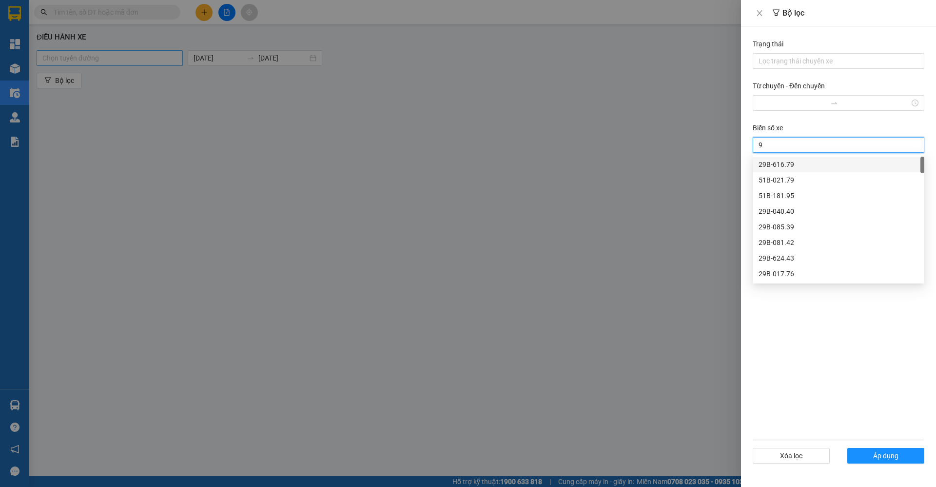
type input "98"
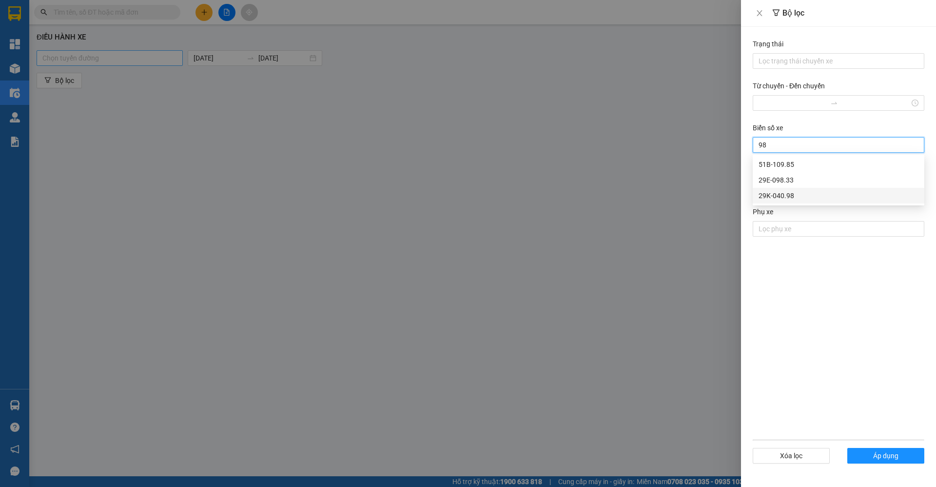
click at [793, 199] on div "29K-040.98" at bounding box center [839, 195] width 160 height 11
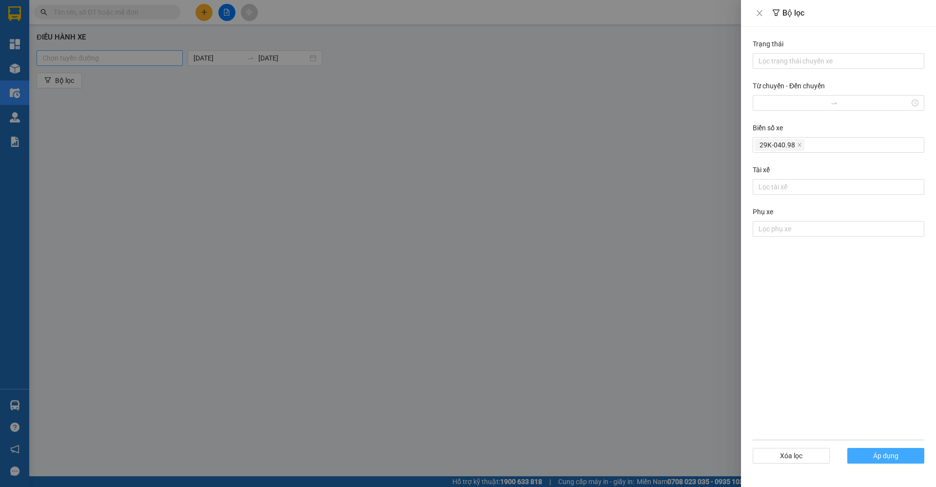
click at [875, 454] on span "Áp dụng" at bounding box center [885, 455] width 25 height 11
click at [875, 455] on span "Áp dụng" at bounding box center [885, 455] width 25 height 11
click at [532, 310] on div at bounding box center [468, 243] width 936 height 487
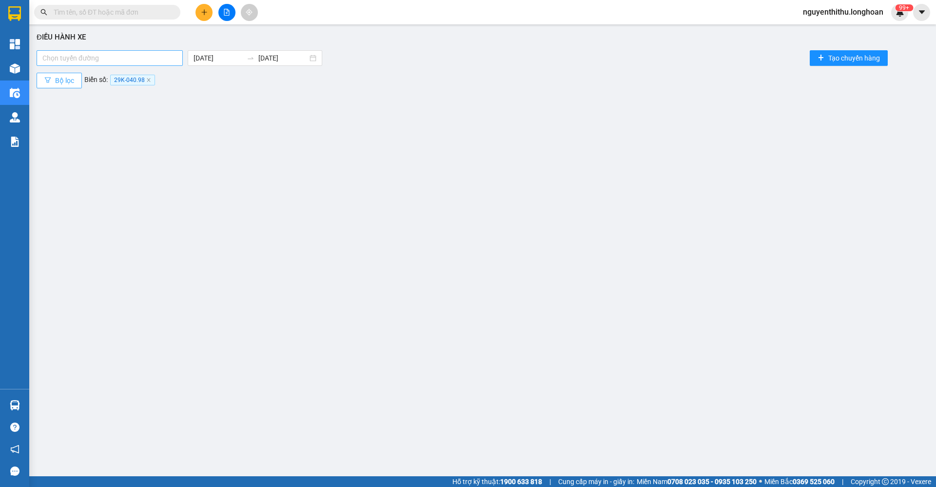
click at [71, 80] on span "Bộ lọc" at bounding box center [64, 80] width 19 height 11
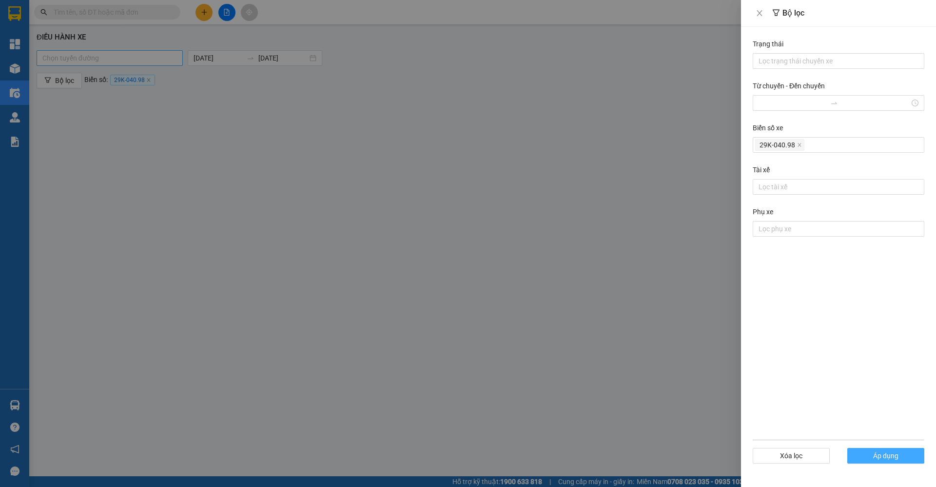
click at [908, 458] on button "Áp dụng" at bounding box center [885, 456] width 77 height 16
click at [903, 458] on button "Áp dụng" at bounding box center [885, 456] width 77 height 16
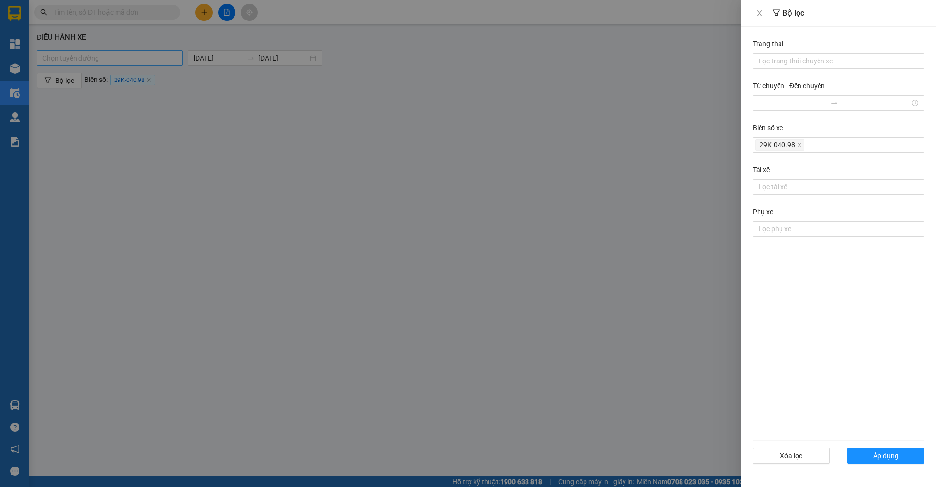
click at [437, 251] on div at bounding box center [468, 243] width 936 height 487
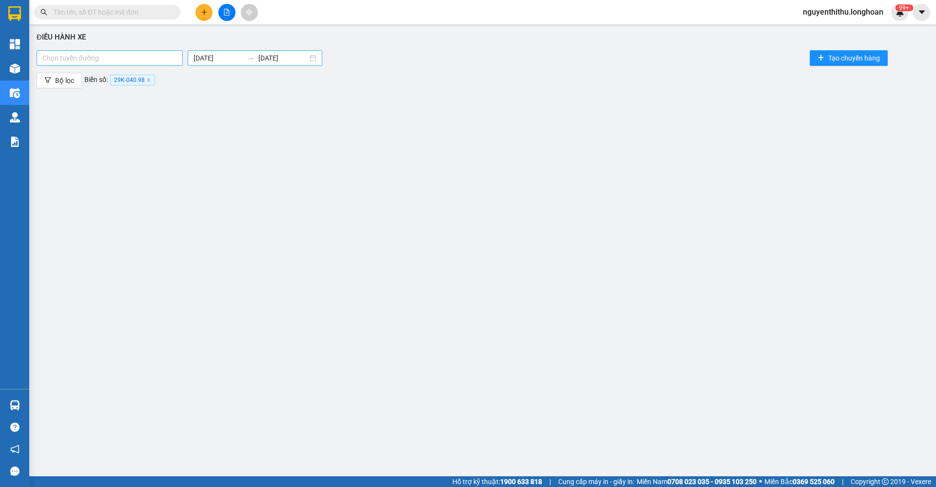
click at [213, 61] on input "01/09/2024" at bounding box center [218, 58] width 49 height 11
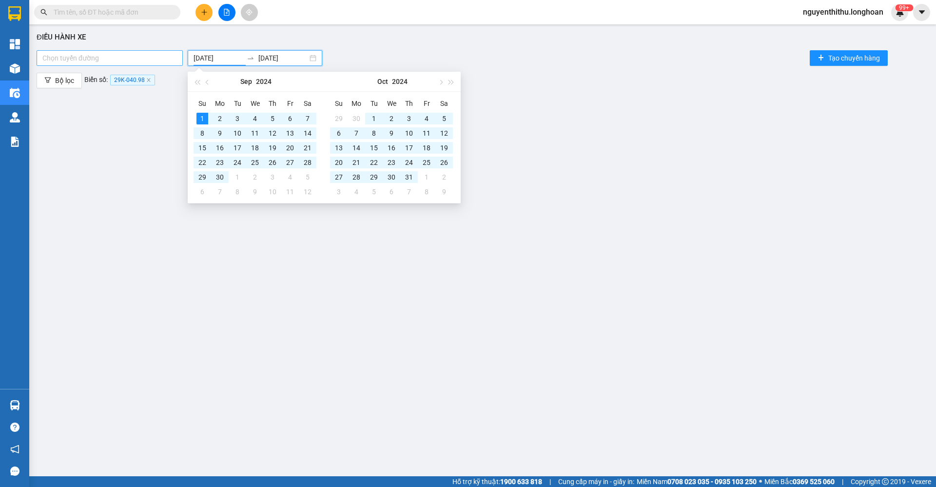
click at [539, 57] on div "Chọn tuyến đường 01/09/2024 30/09/2025 Tạo chuyến hàng" at bounding box center [483, 58] width 892 height 20
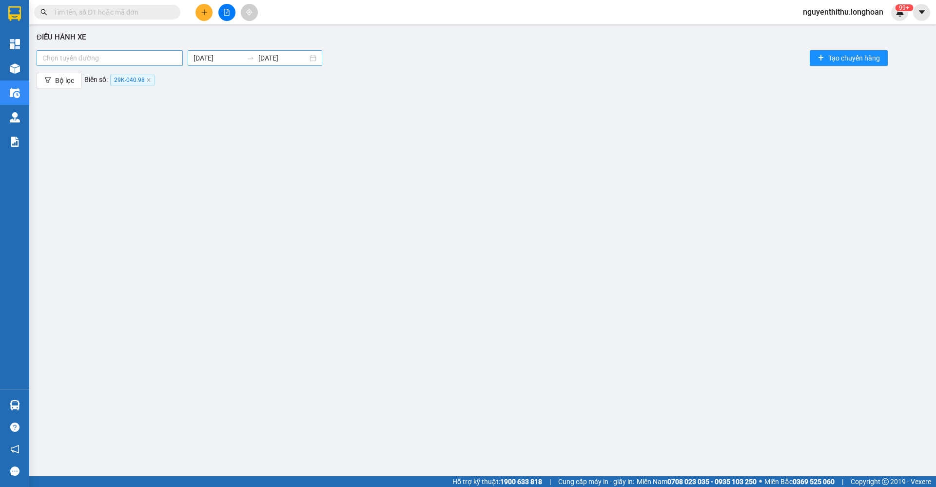
click at [258, 54] on div at bounding box center [251, 58] width 16 height 8
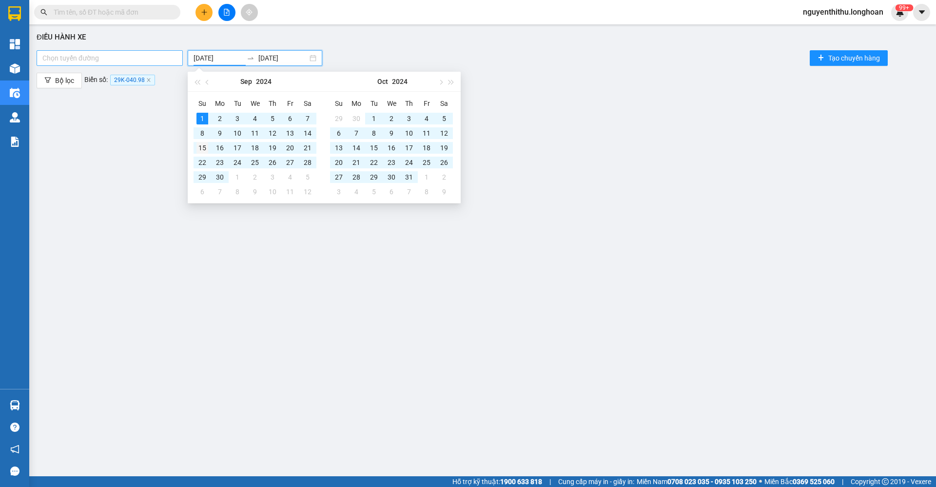
type input "15/09/2024"
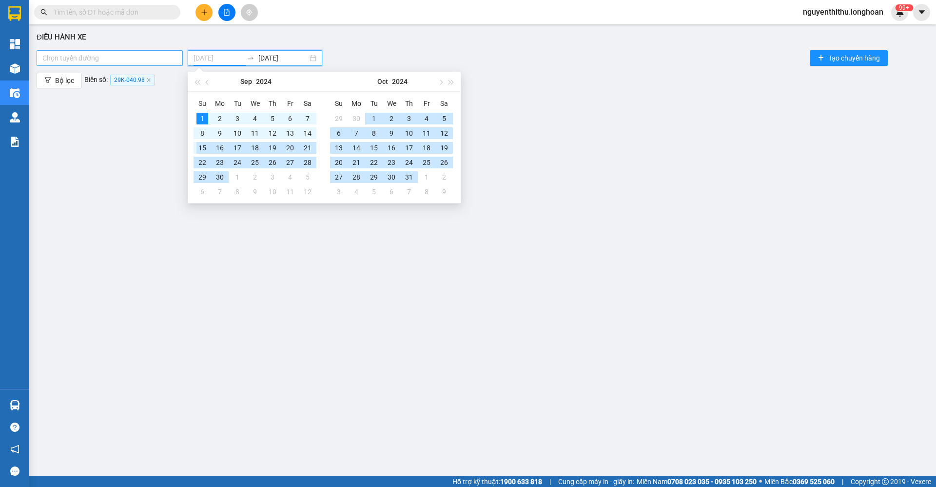
click at [200, 150] on div "15" at bounding box center [203, 148] width 12 height 12
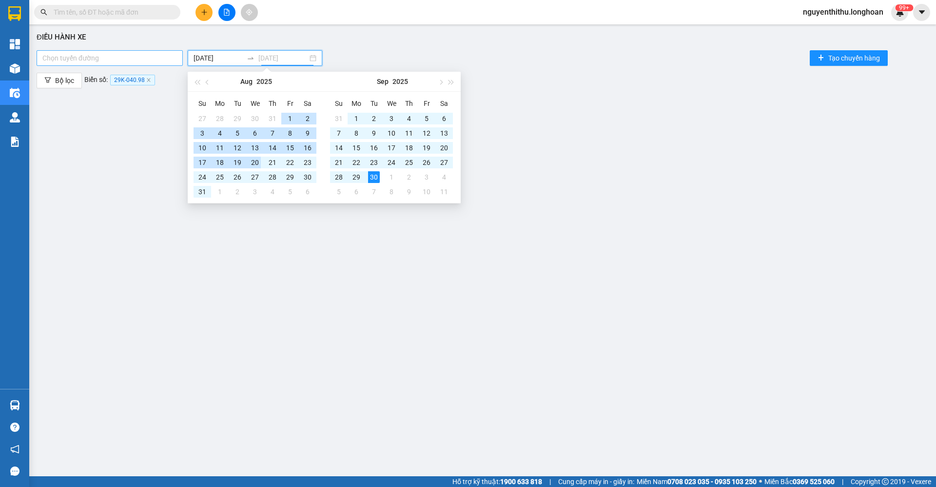
click at [258, 164] on div "20" at bounding box center [255, 163] width 12 height 12
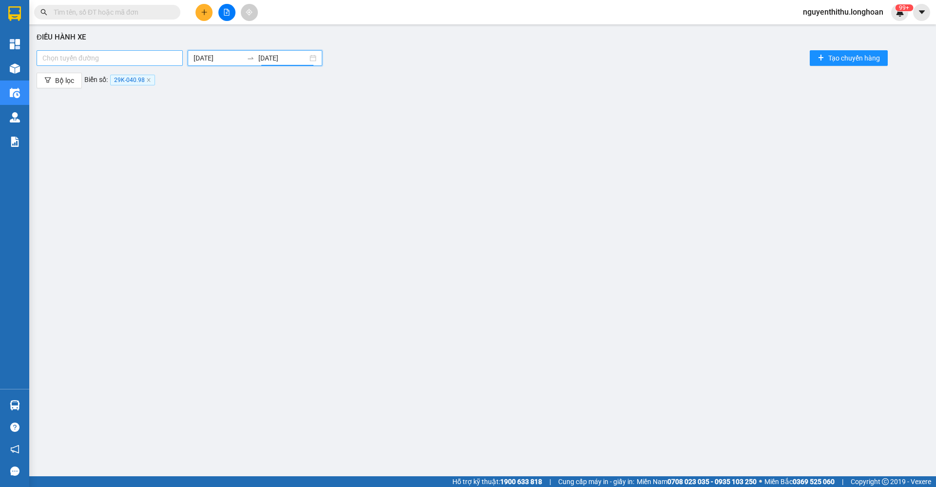
click at [300, 57] on input "20/08/2025" at bounding box center [282, 58] width 49 height 11
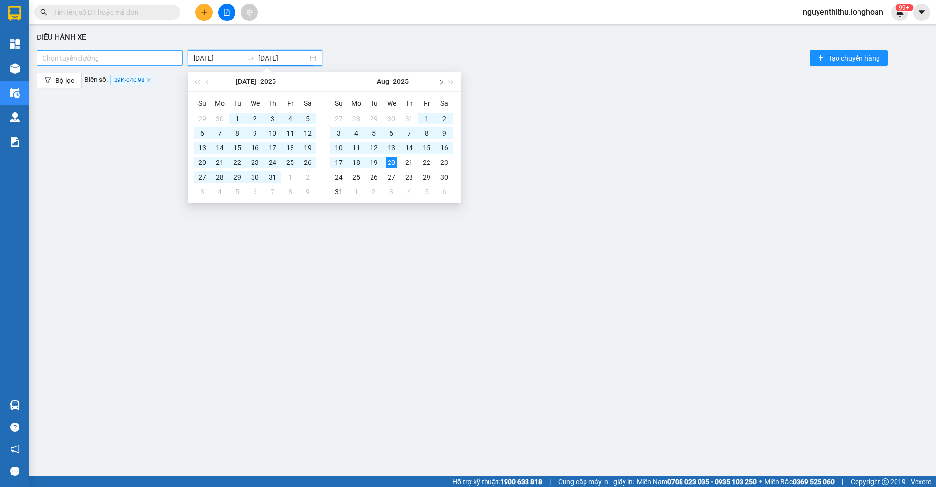
click at [439, 85] on button "button" at bounding box center [440, 82] width 11 height 20
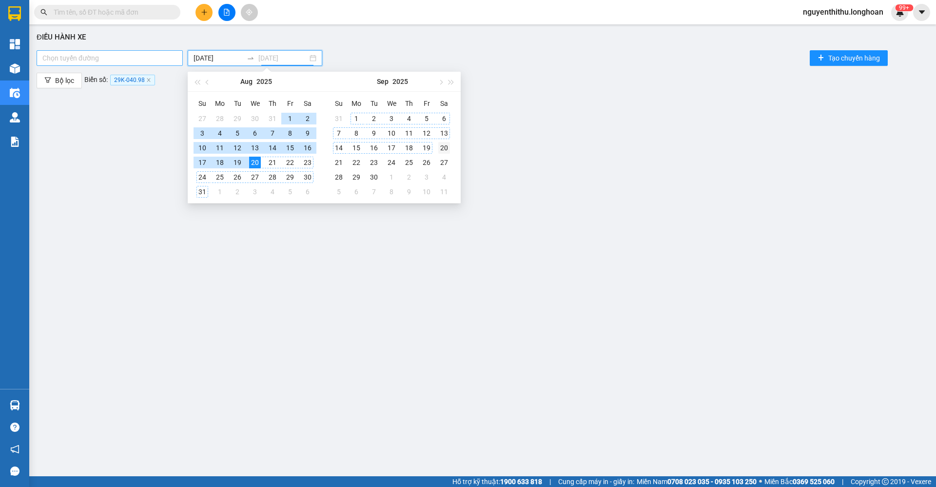
type input "20/09/2025"
click at [442, 146] on div "20" at bounding box center [444, 148] width 12 height 12
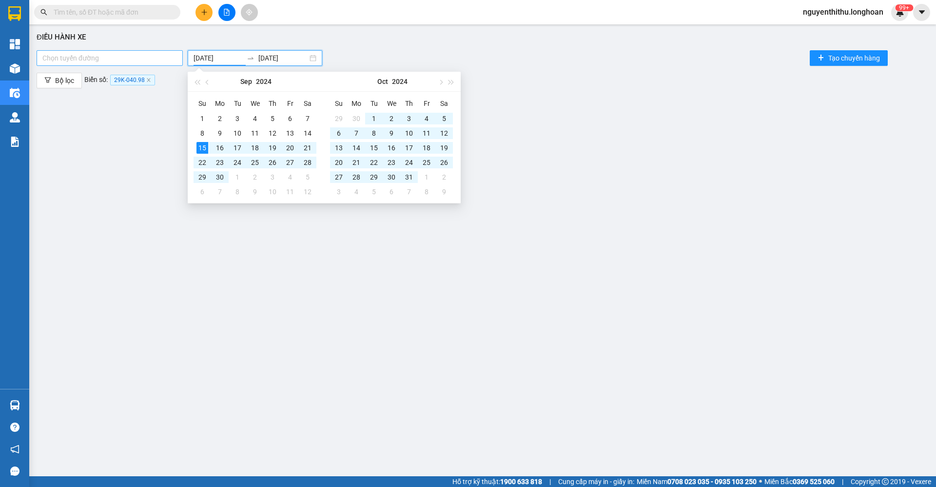
click at [650, 114] on div "Điều hành xe Chọn tuyến đường 15/09/2024 20/09/2025 Tạo chuyến hàng Bộ lọc Biển…" at bounding box center [482, 240] width 897 height 423
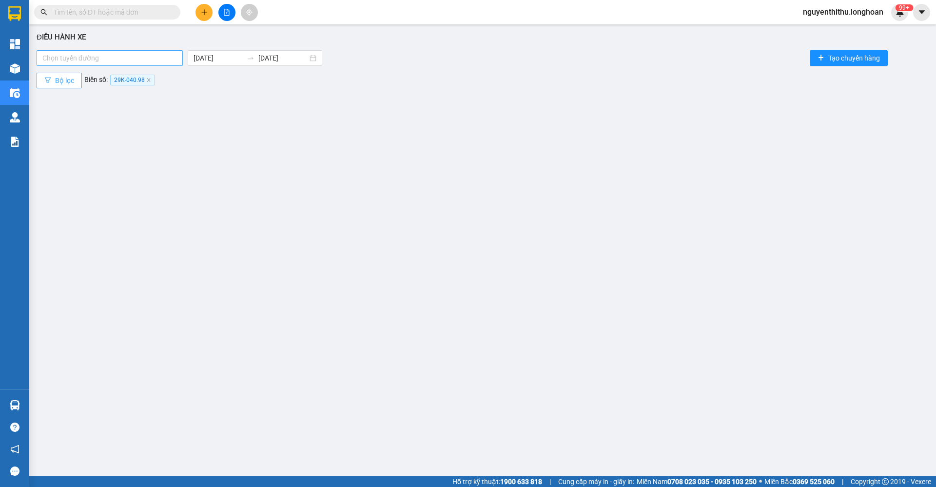
click at [78, 86] on button "Bộ lọc" at bounding box center [59, 81] width 45 height 16
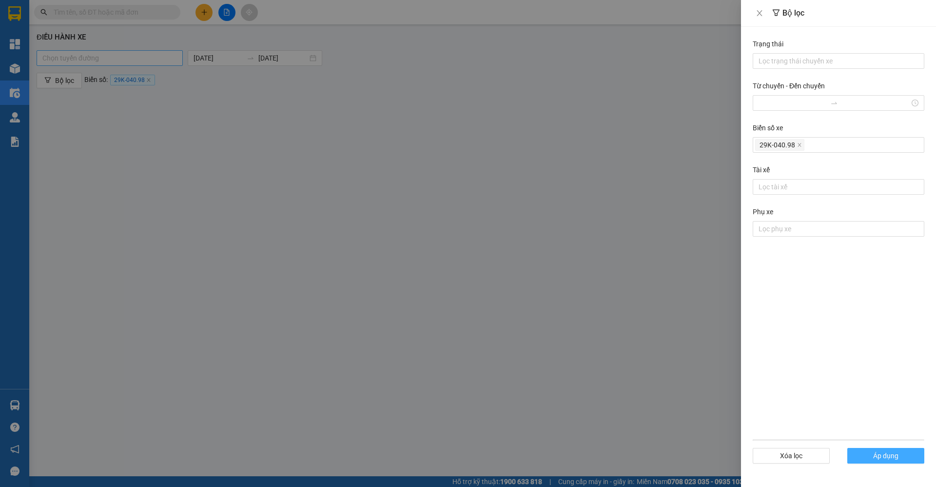
click at [889, 455] on span "Áp dụng" at bounding box center [885, 455] width 25 height 11
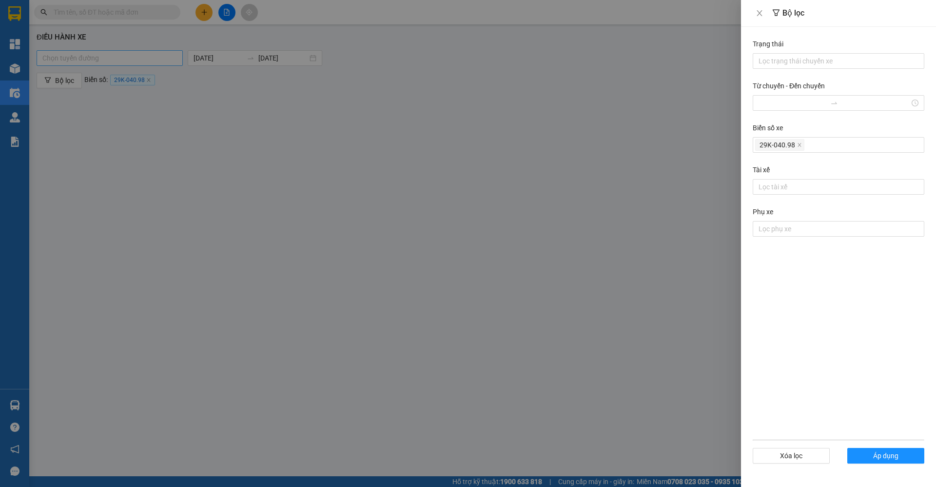
click at [594, 337] on div at bounding box center [468, 243] width 936 height 487
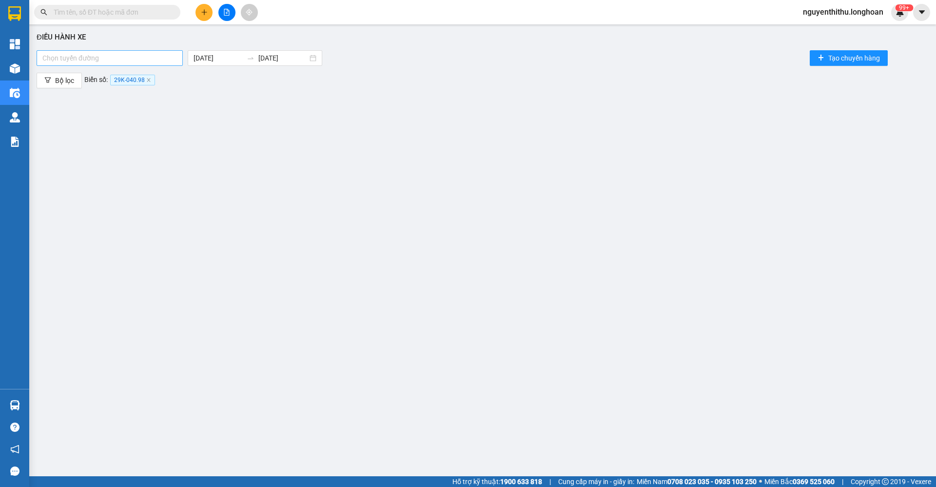
click at [210, 138] on div "Điều hành xe Chọn tuyến đường 15/09/2024 20/09/2025 Tạo chuyến hàng Bộ lọc Biển…" at bounding box center [482, 240] width 897 height 423
click at [121, 13] on input "text" at bounding box center [111, 12] width 115 height 11
paste input "0914 126 771"
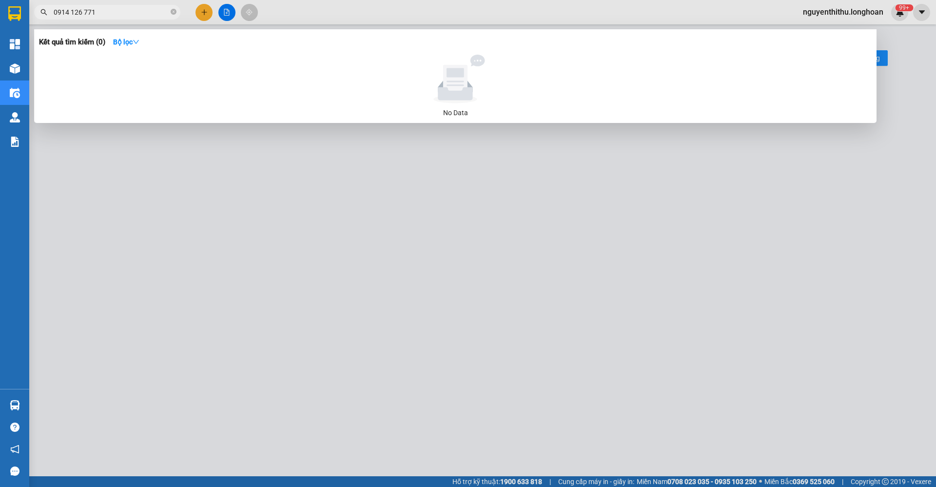
click at [138, 8] on input "0914 126 771" at bounding box center [111, 12] width 115 height 11
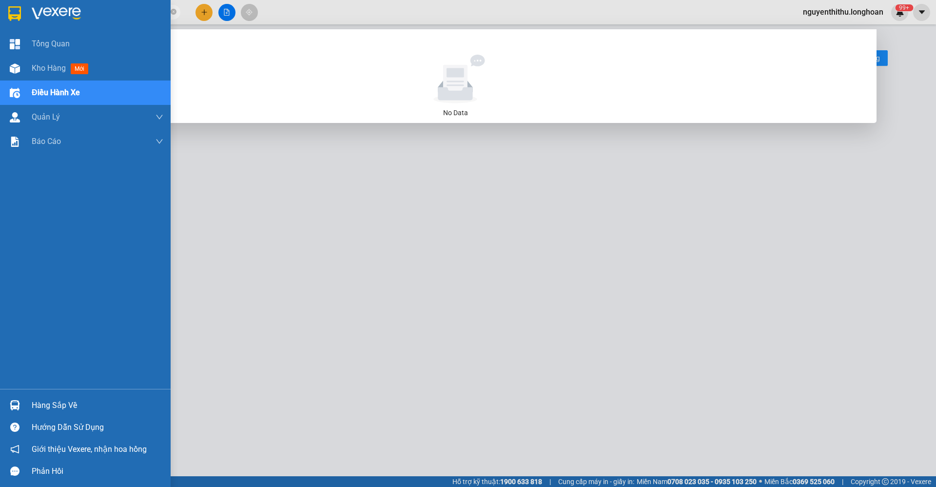
drag, startPoint x: 138, startPoint y: 8, endPoint x: 0, endPoint y: 29, distance: 139.6
click at [0, 29] on section "Kết quả tìm kiếm ( 0 ) Bộ lọc No Data 0914 126 771 nguyenthithu.longhoan 99+ Tổ…" at bounding box center [468, 243] width 936 height 487
paste input "126"
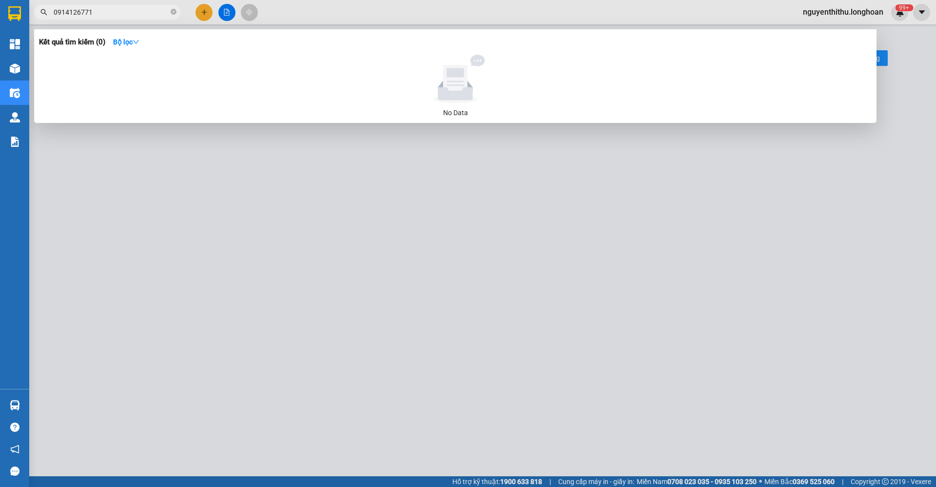
type input "0914126771"
click at [146, 14] on input "0914126771" at bounding box center [111, 12] width 115 height 11
